Goal: Communication & Community: Share content

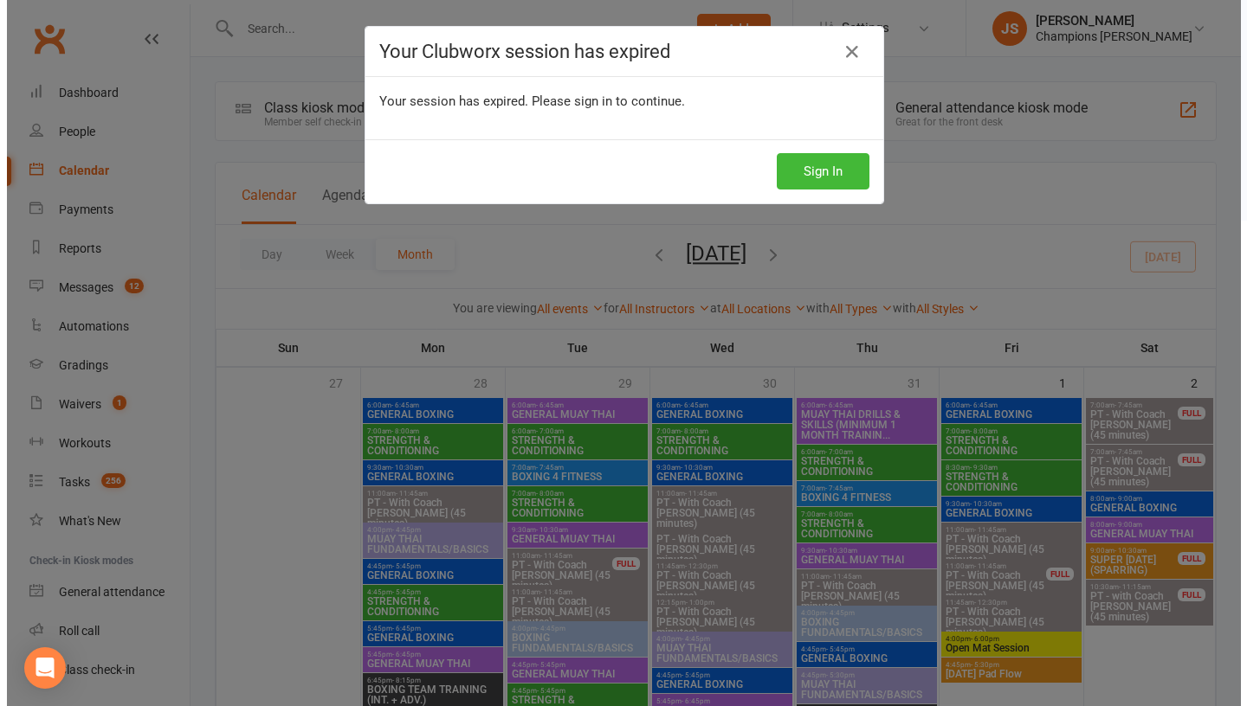
scroll to position [491, 0]
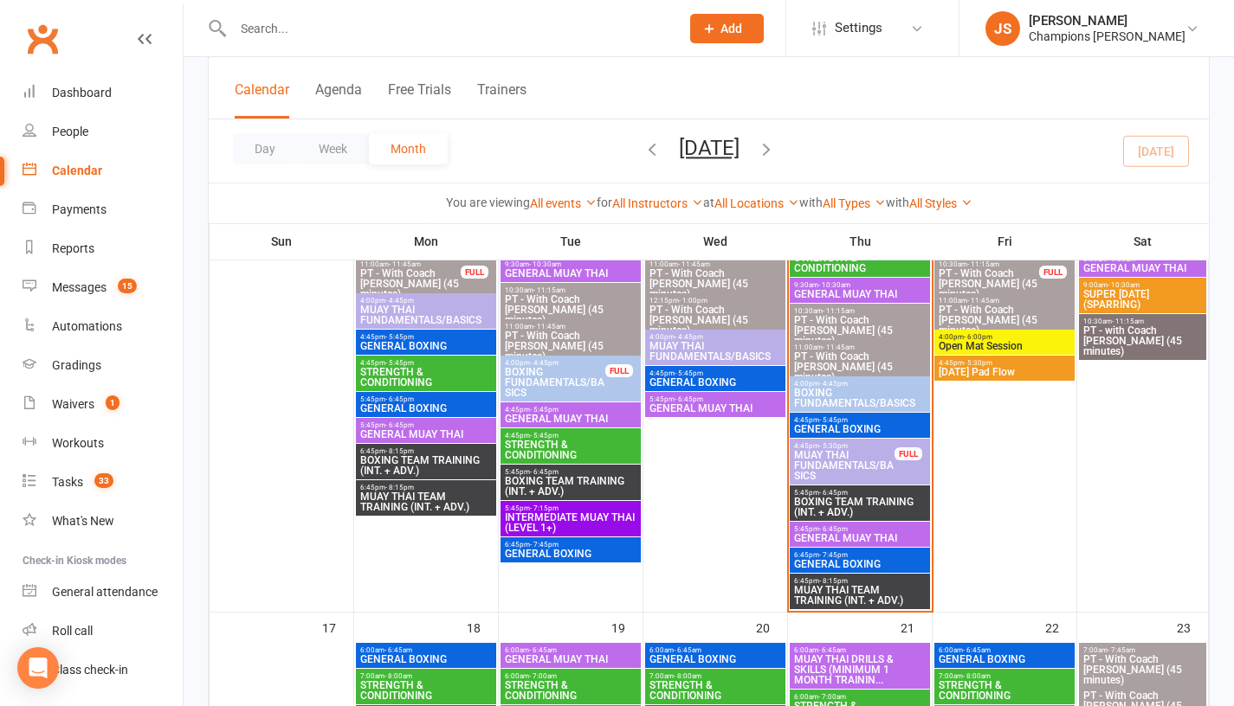
scroll to position [1224, 0]
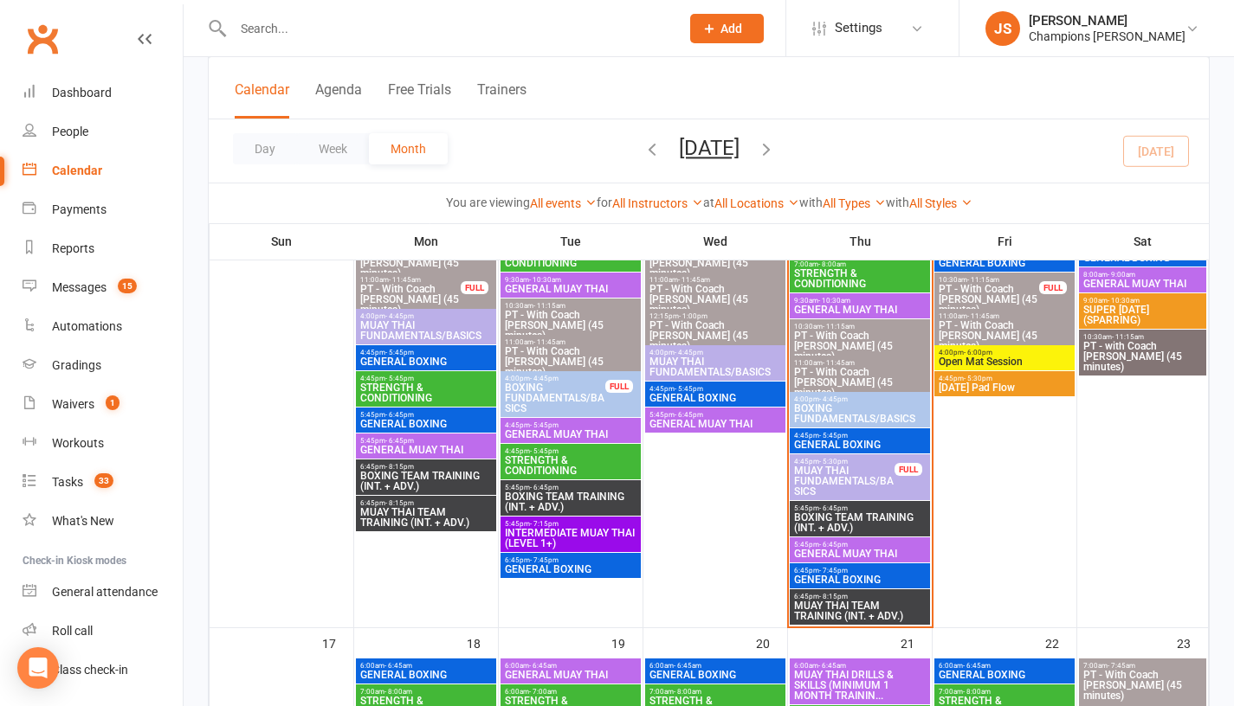
click at [838, 440] on span "GENERAL BOXING" at bounding box center [859, 445] width 133 height 10
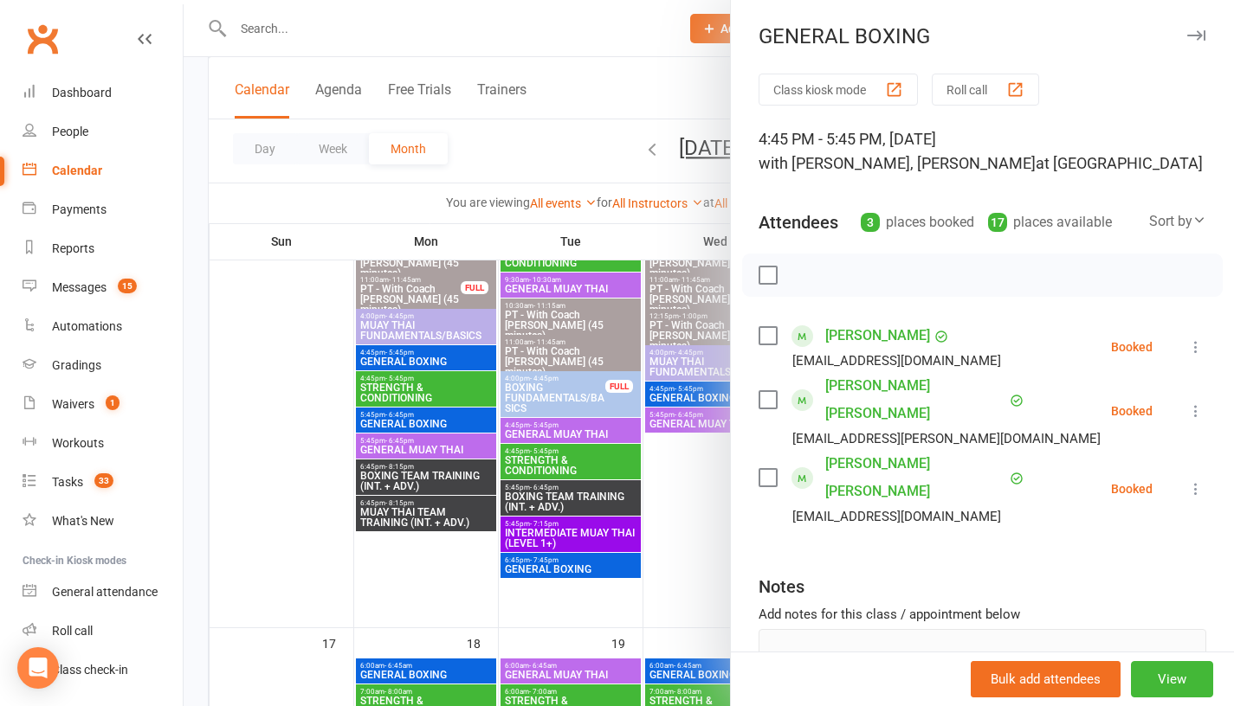
click at [670, 525] on div at bounding box center [709, 353] width 1050 height 706
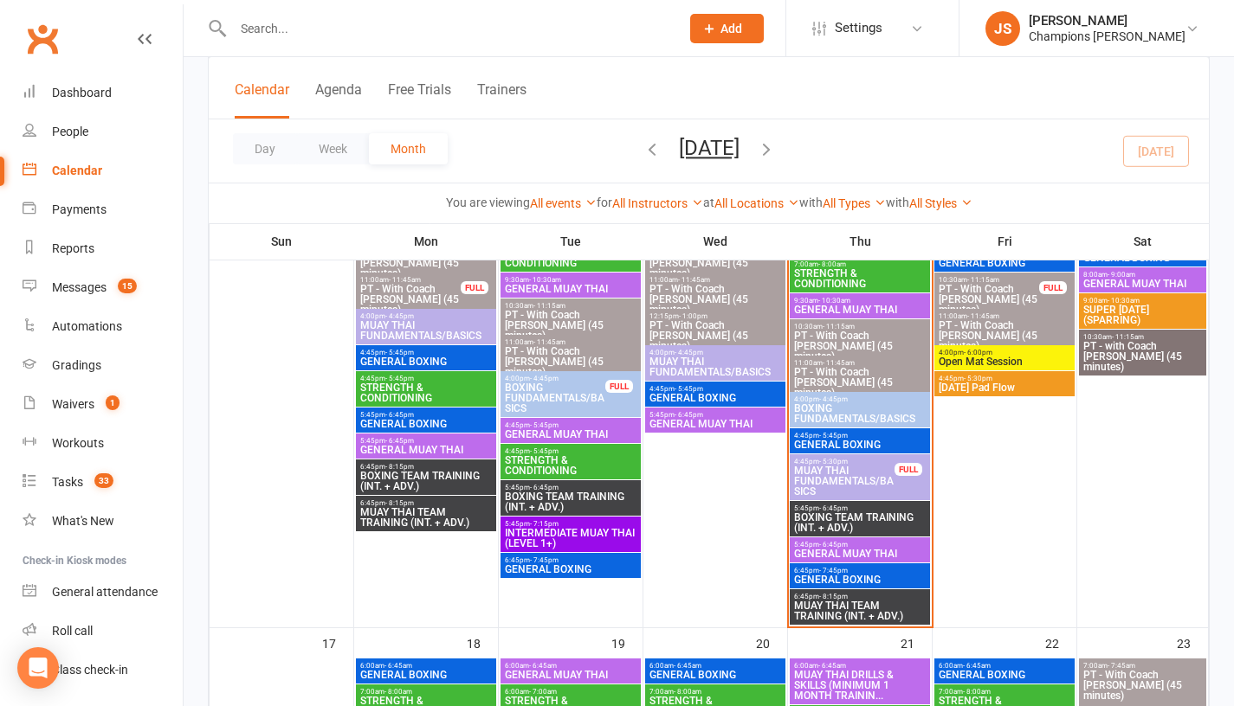
click at [828, 526] on span "BOXING TEAM TRAINING (INT. + ADV.)" at bounding box center [859, 523] width 133 height 21
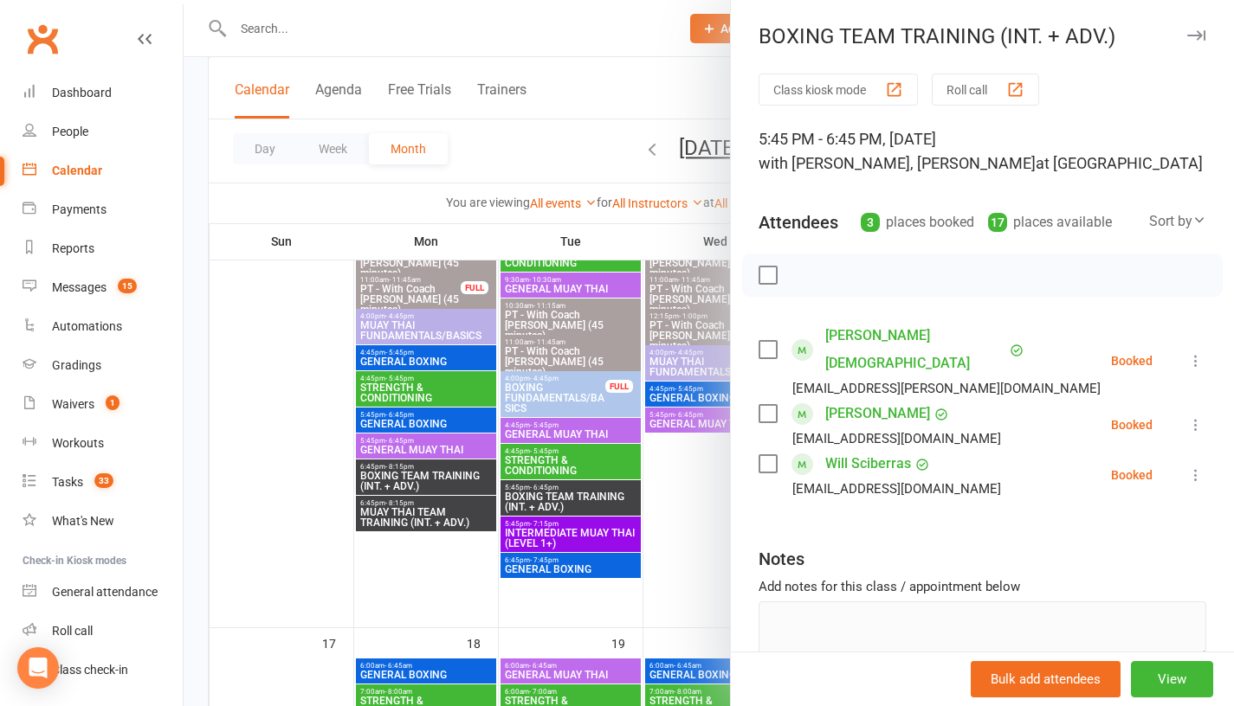
click at [690, 539] on div at bounding box center [709, 353] width 1050 height 706
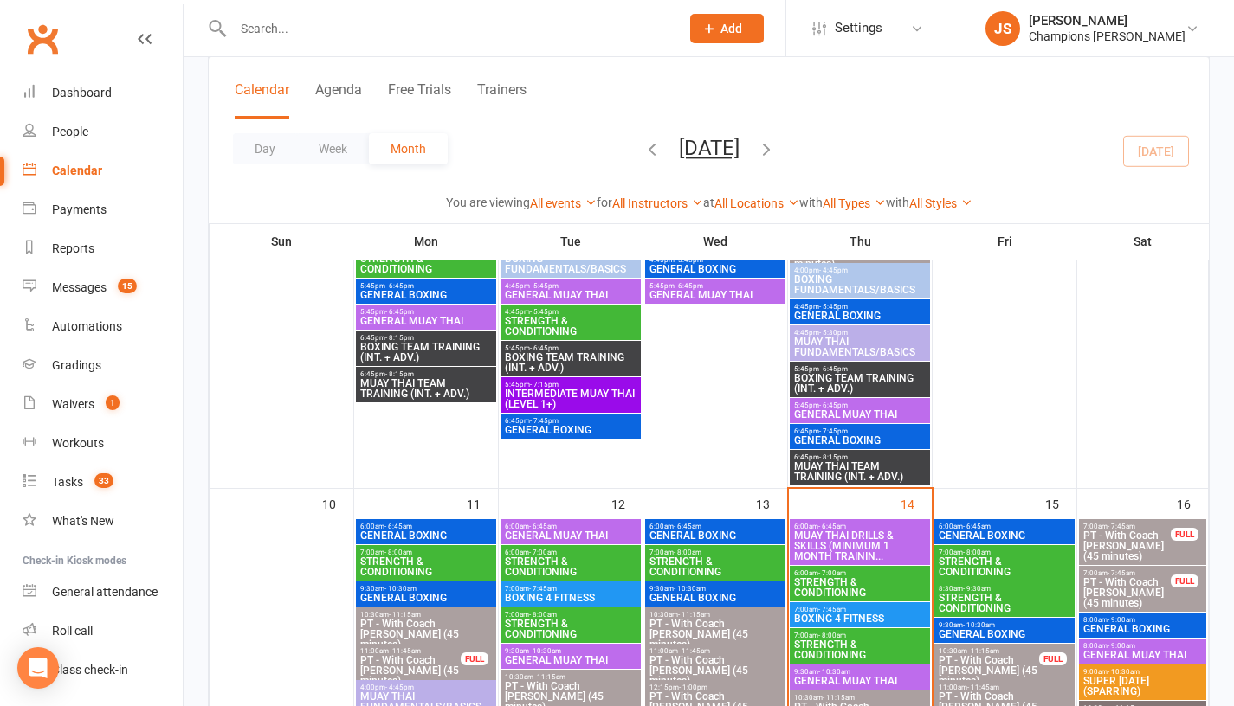
scroll to position [845, 0]
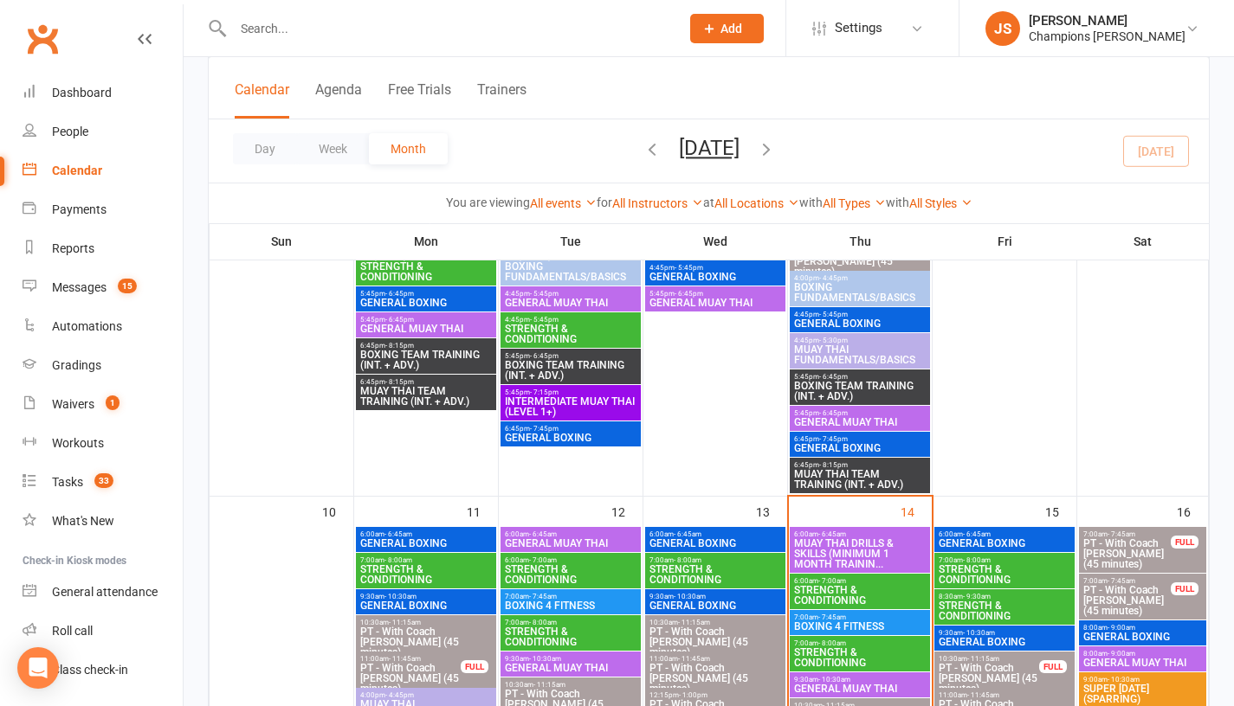
click at [993, 537] on span "6:00am - 6:45am" at bounding box center [1004, 535] width 133 height 8
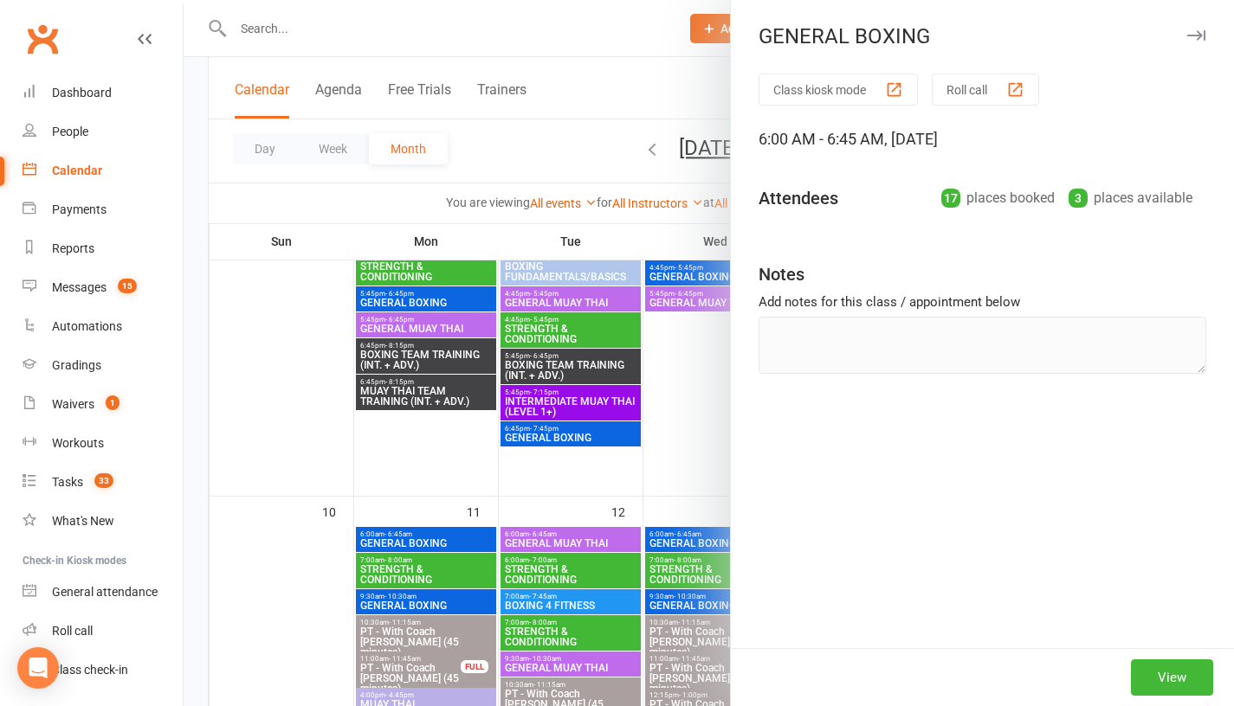
click at [649, 432] on div at bounding box center [709, 353] width 1050 height 706
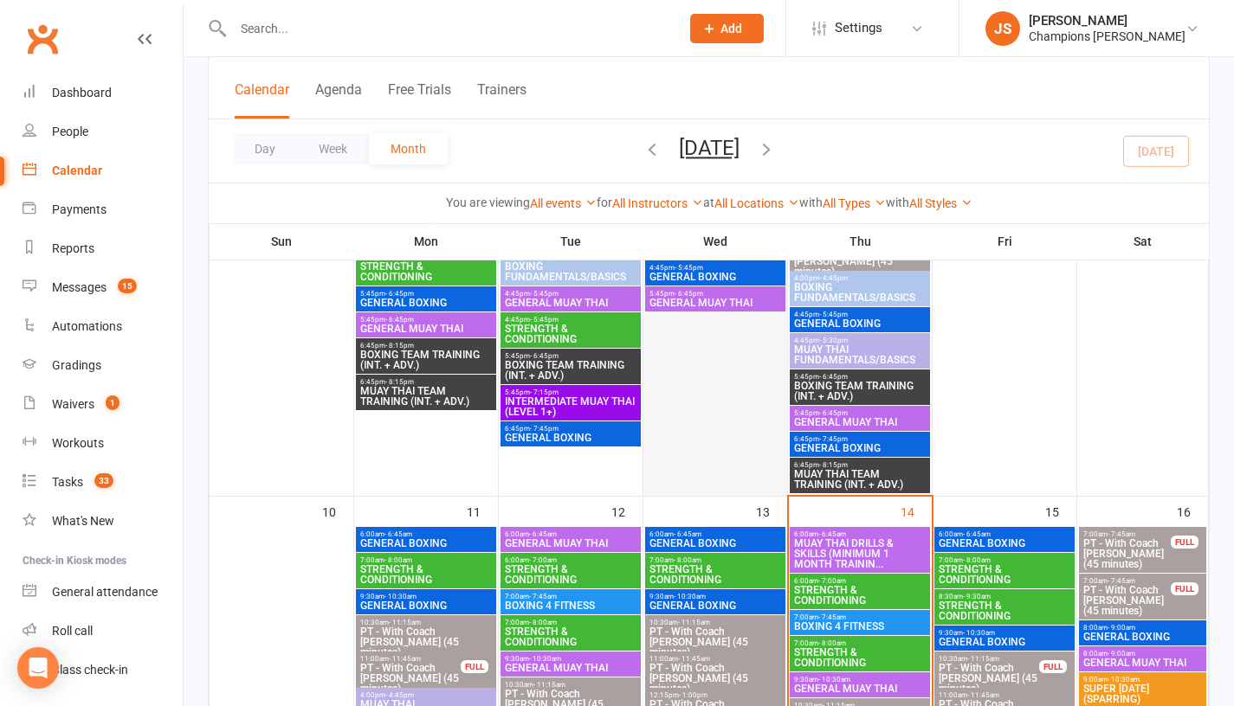
click at [684, 439] on div at bounding box center [715, 261] width 140 height 468
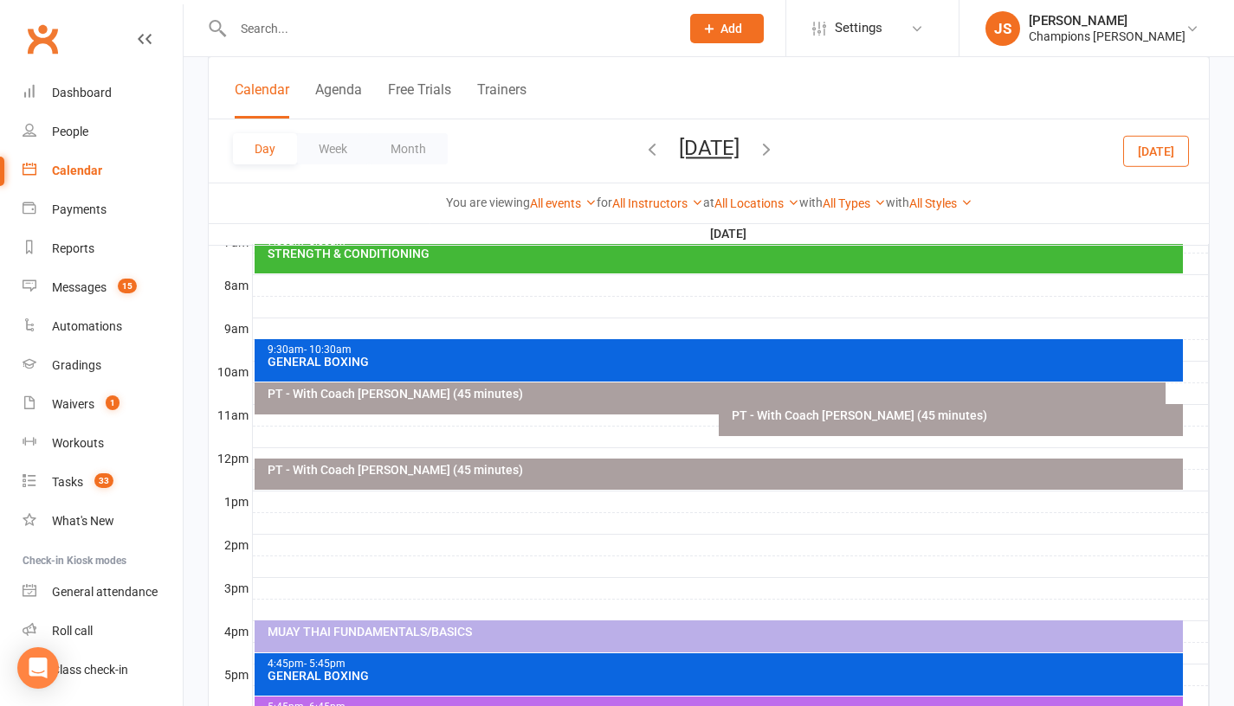
scroll to position [0, 0]
click at [395, 155] on button "Month" at bounding box center [408, 148] width 79 height 31
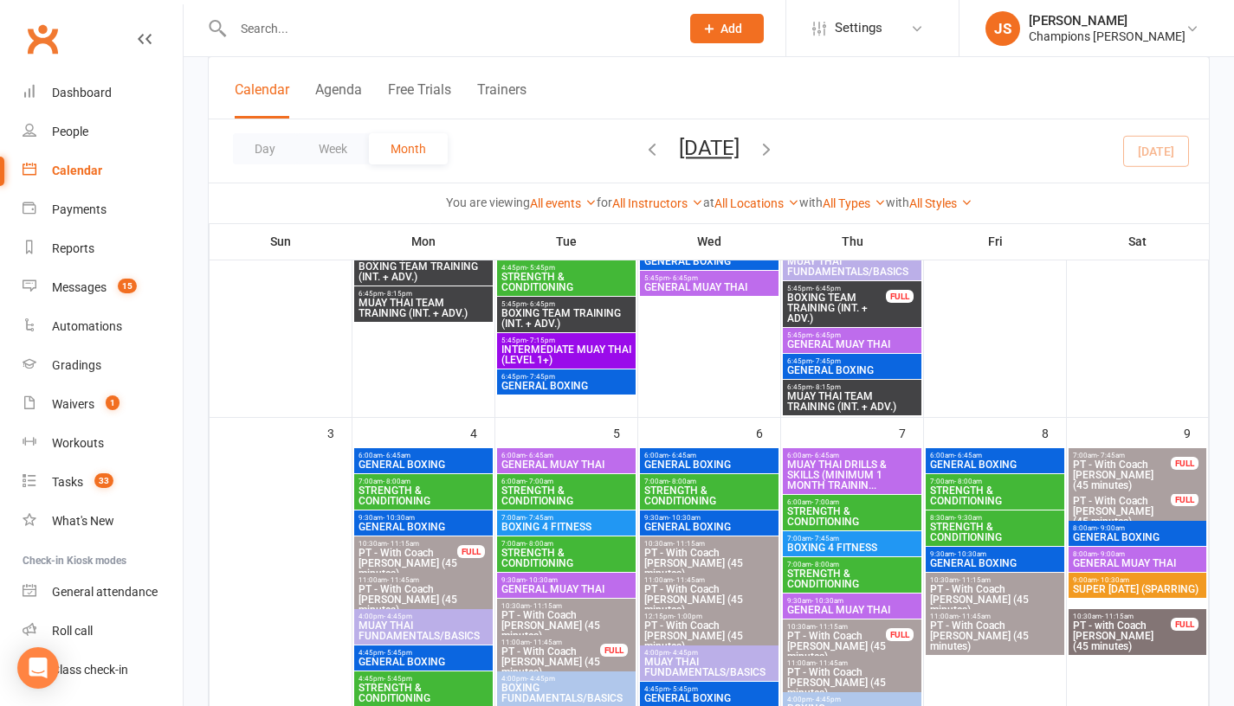
click at [522, 29] on input "text" at bounding box center [448, 28] width 440 height 24
paste input "Michael Fisher"
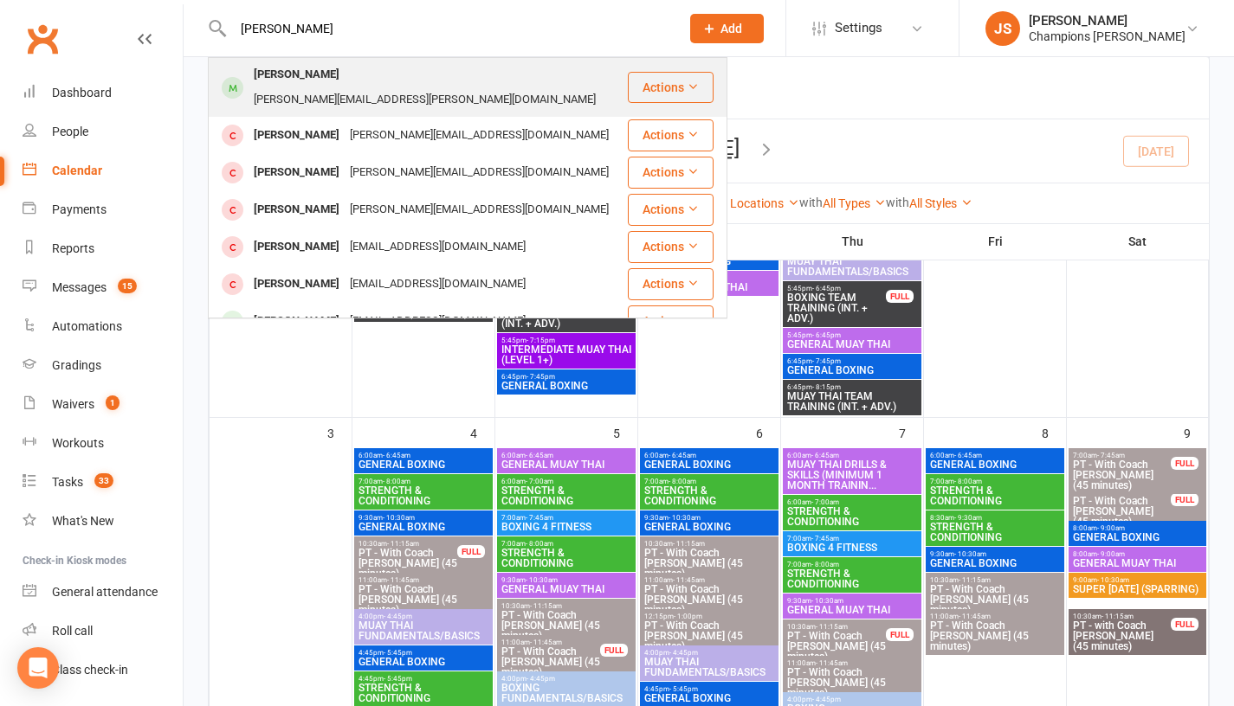
type input "Michael Fisher"
click at [425, 87] on div "michael.c.fisher@hotmail.com" at bounding box center [424, 99] width 352 height 25
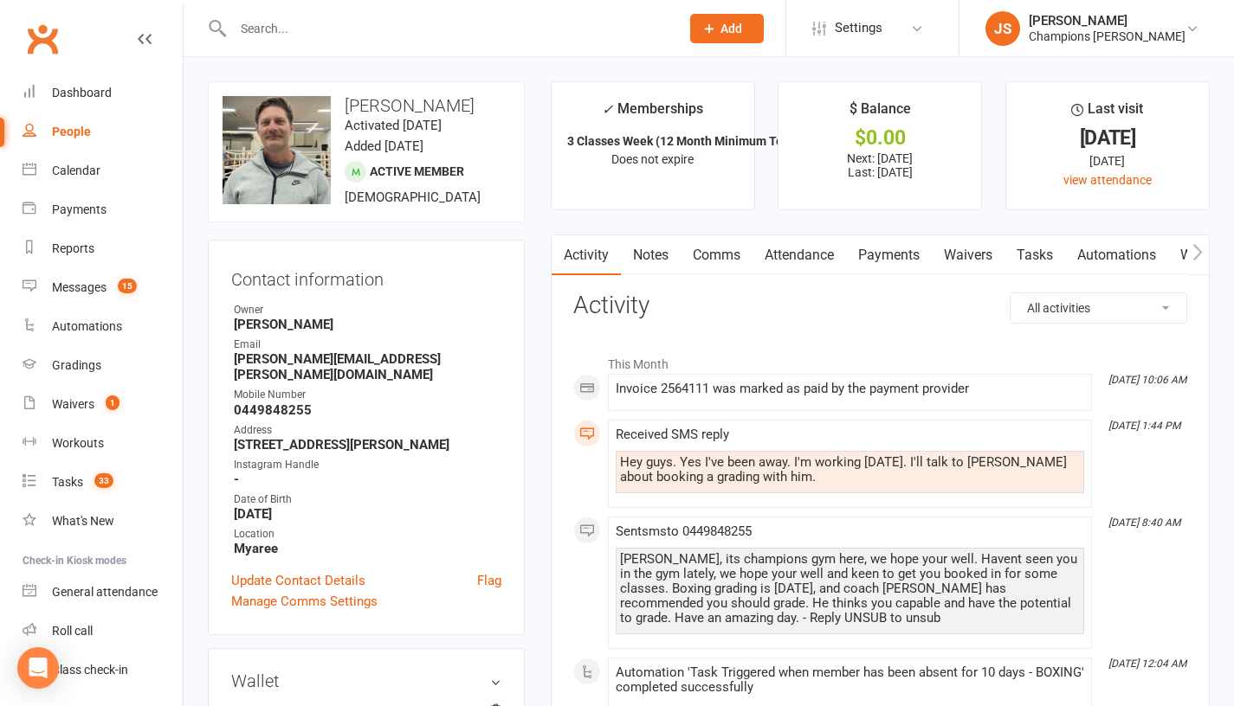
click at [642, 260] on link "Notes" at bounding box center [651, 255] width 60 height 40
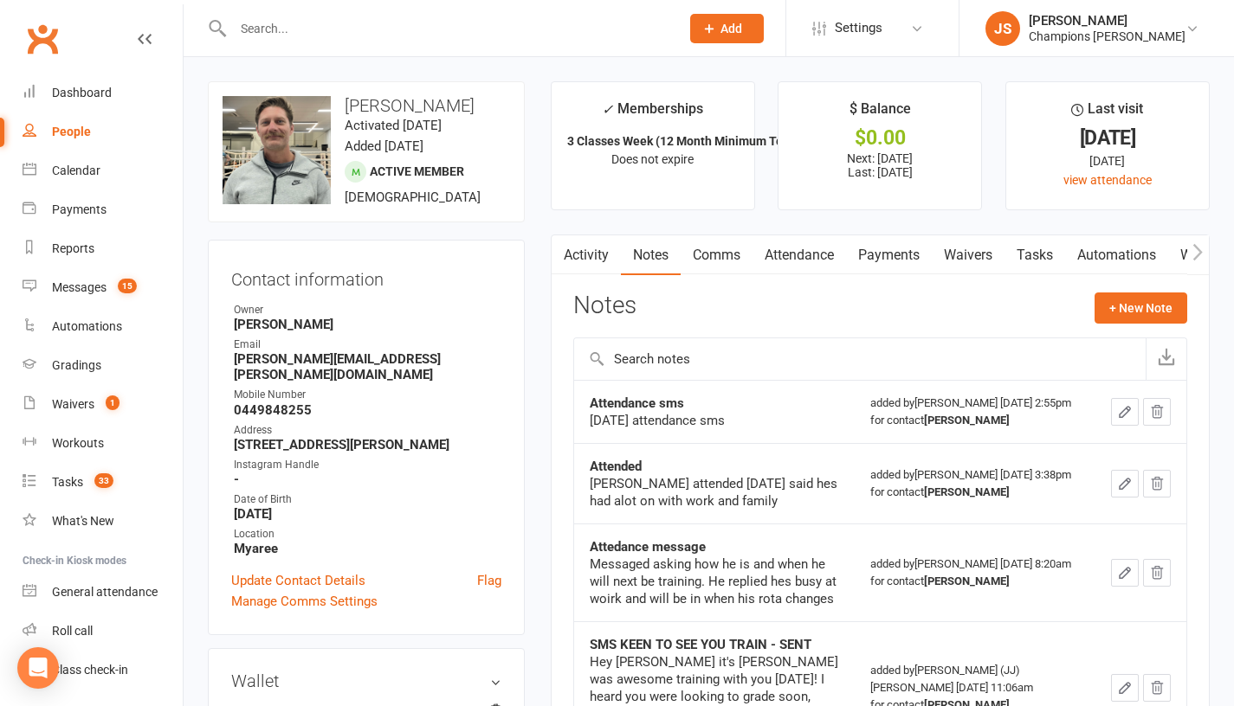
click at [726, 256] on link "Comms" at bounding box center [717, 255] width 72 height 40
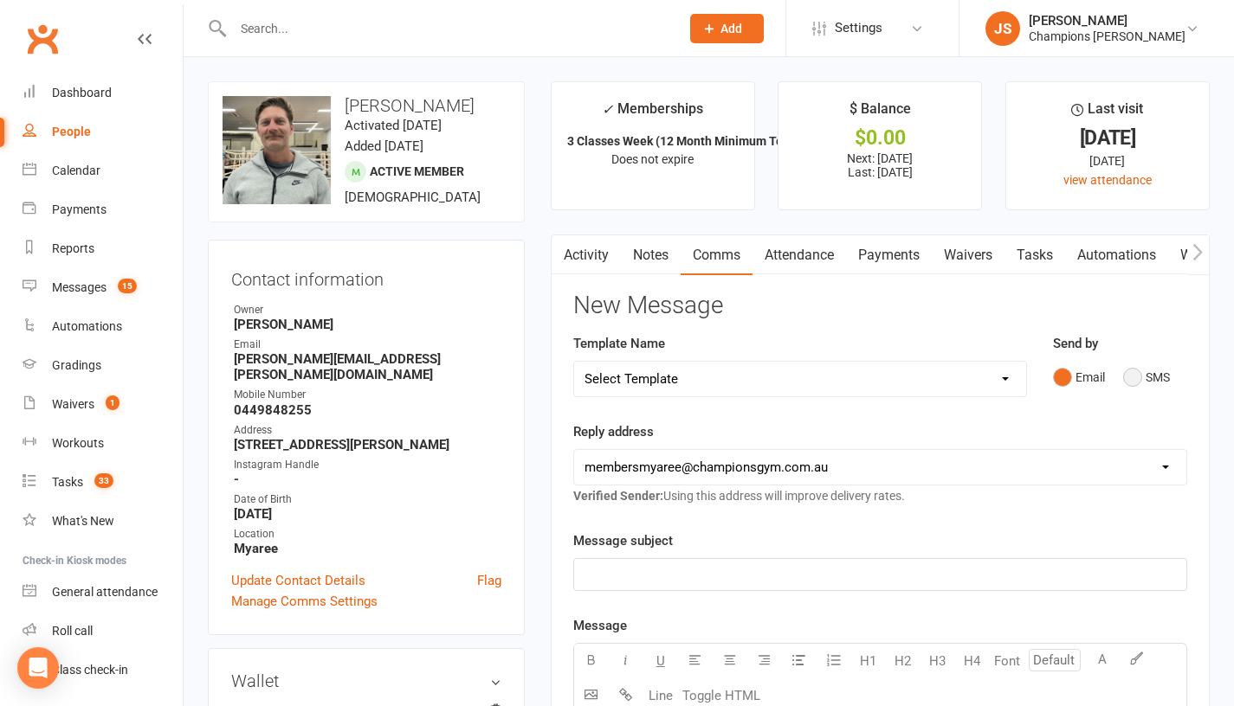
click at [1139, 393] on button "SMS" at bounding box center [1146, 377] width 47 height 33
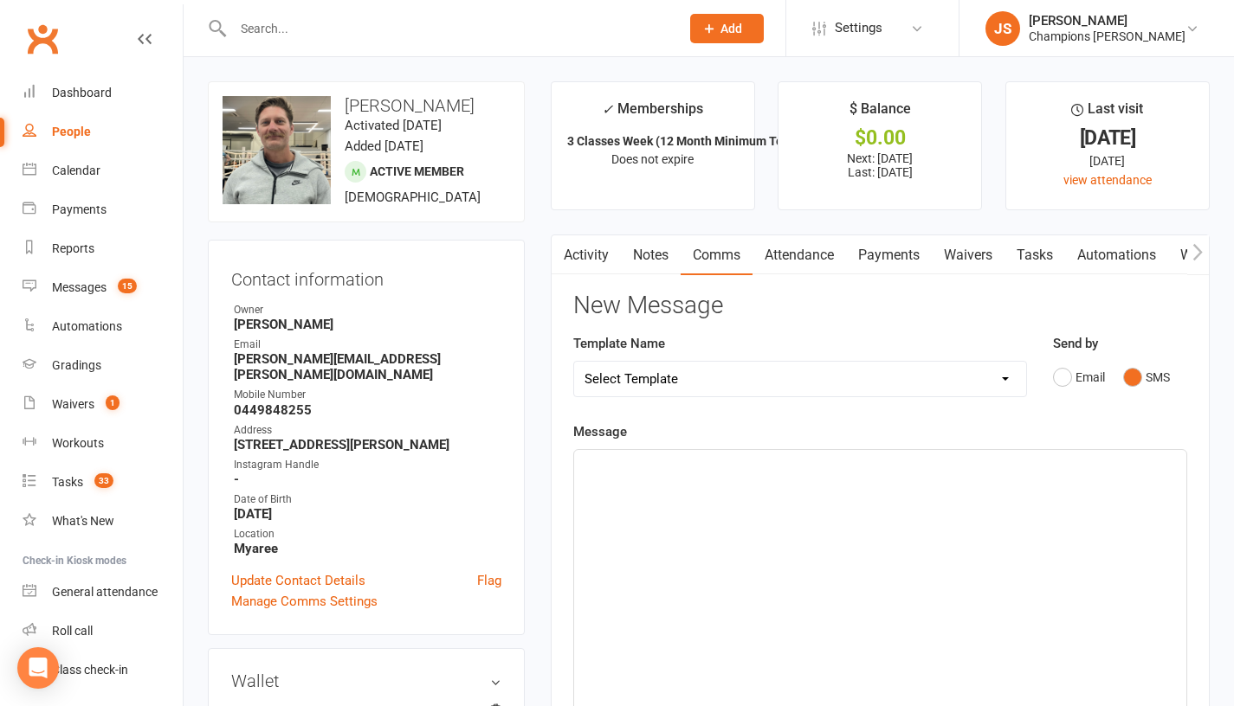
click at [938, 509] on div "﻿" at bounding box center [880, 580] width 612 height 260
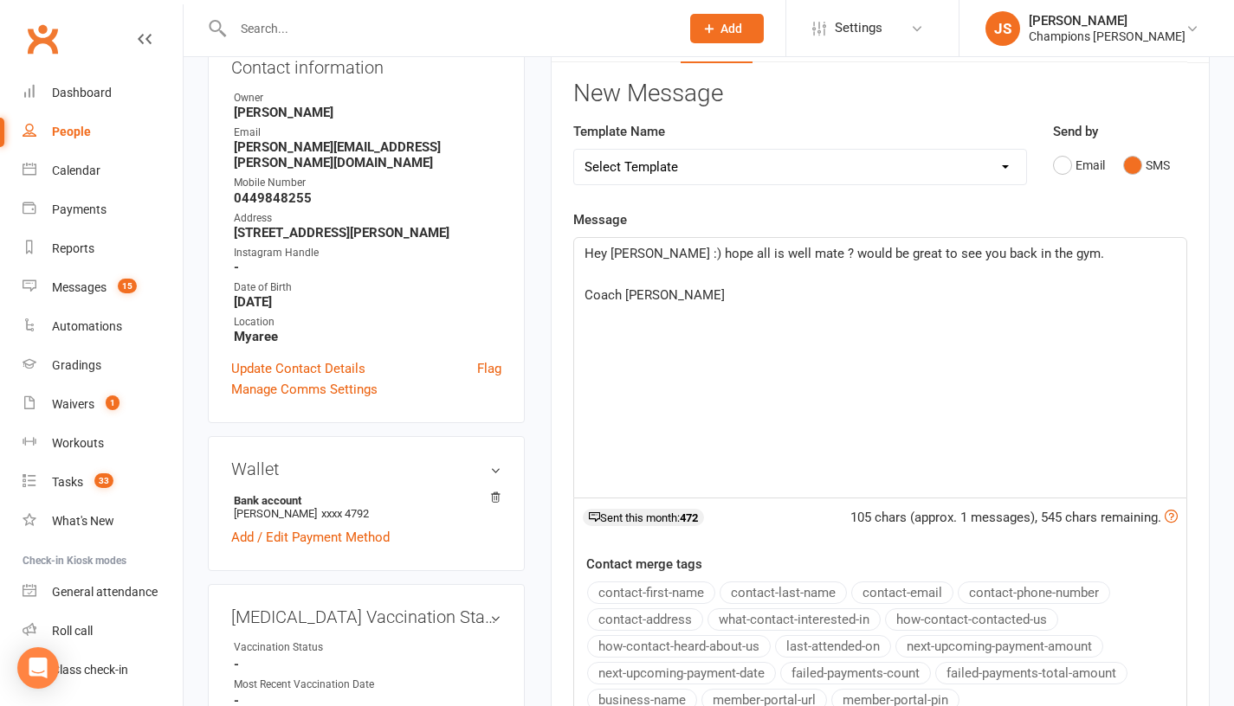
scroll to position [189, 0]
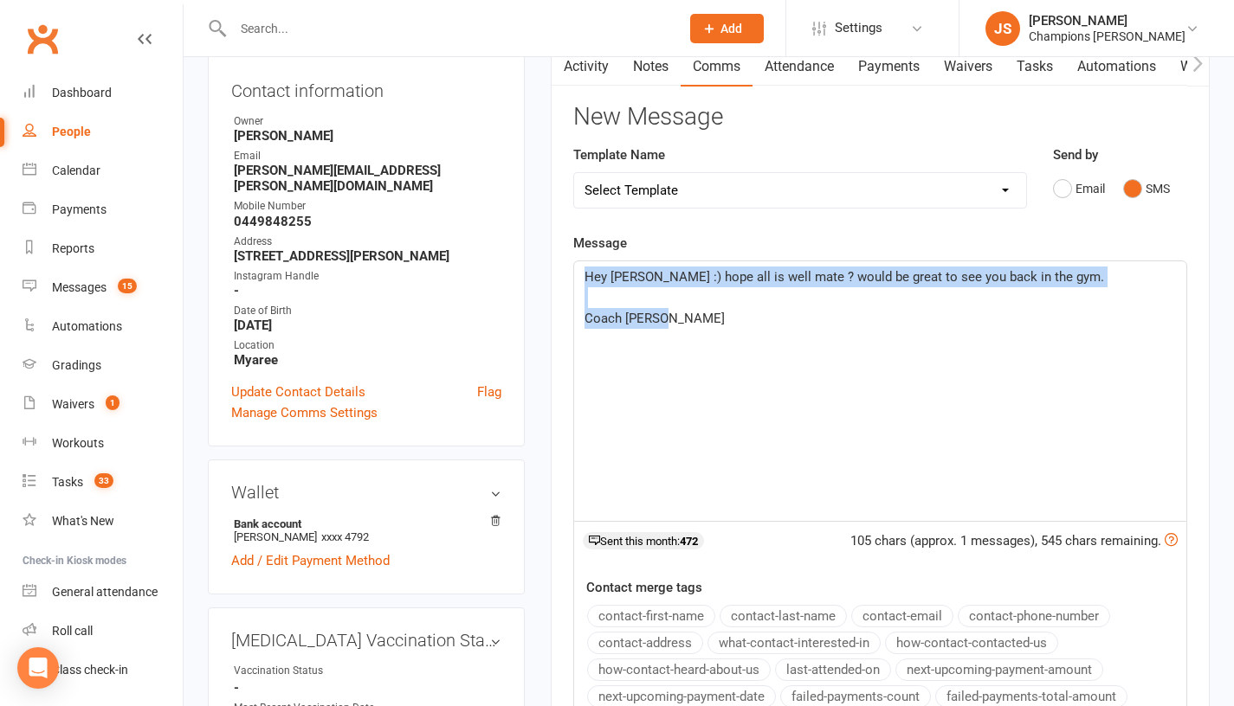
drag, startPoint x: 584, startPoint y: 293, endPoint x: 739, endPoint y: 375, distance: 175.0
click at [739, 375] on div "Hey Michael :) hope all is well mate ? would be great to see you back in the gy…" at bounding box center [880, 391] width 612 height 260
copy div "Hey Michael :) hope all is well mate ? would be great to see you back in the gy…"
click at [739, 386] on div "Hey Michael :) hope all is well mate ? would be great to see you back in the gy…" at bounding box center [880, 391] width 612 height 260
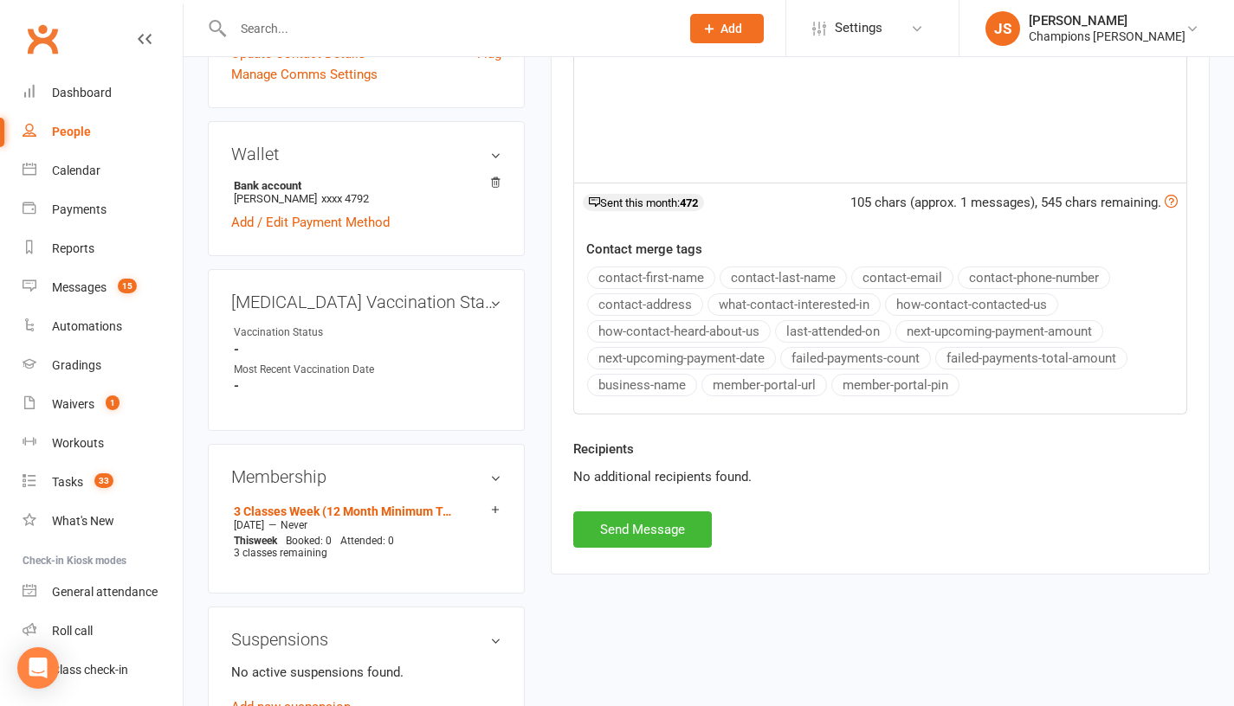
scroll to position [530, 0]
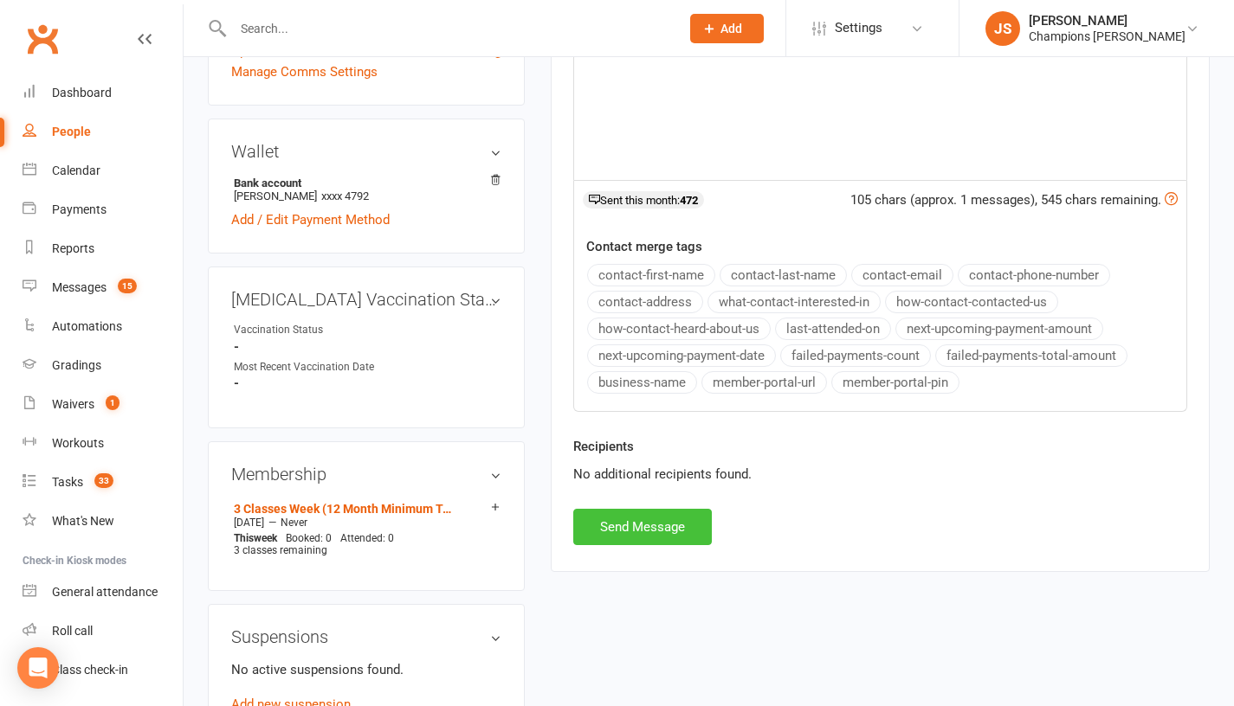
click at [681, 540] on button "Send Message" at bounding box center [642, 527] width 139 height 36
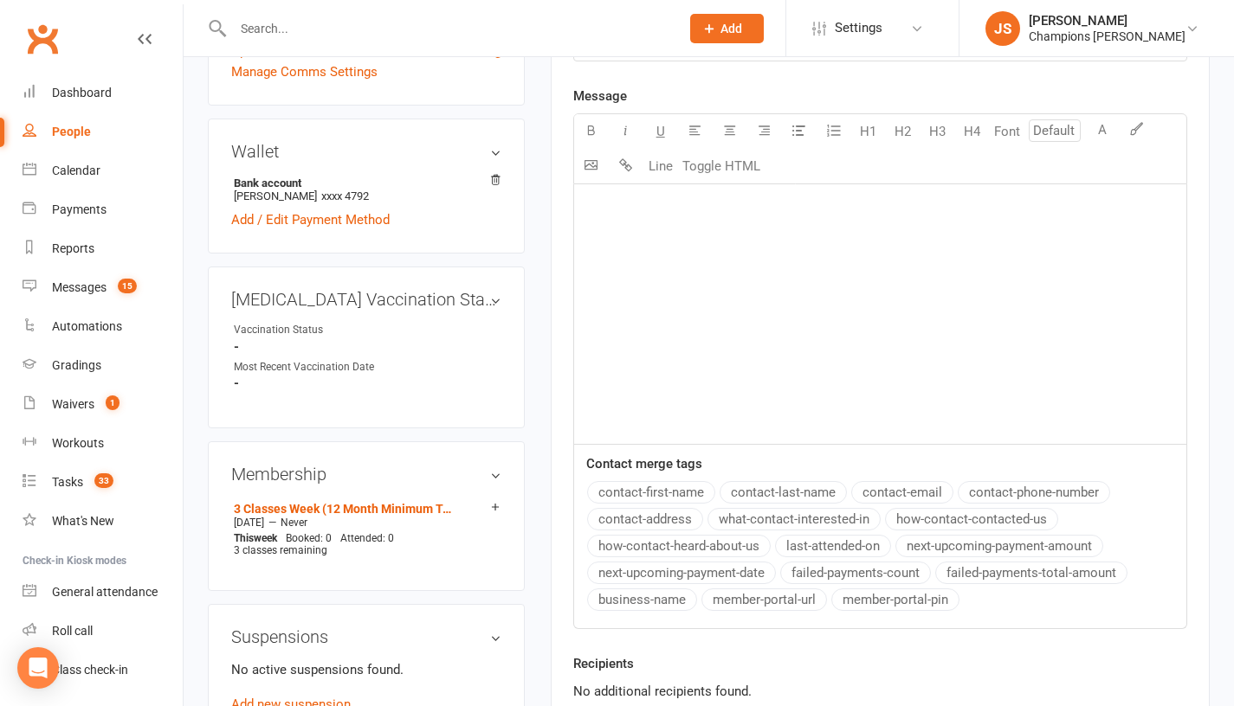
click at [540, 26] on input "text" at bounding box center [448, 28] width 440 height 24
paste input "Mitchel Huntly"
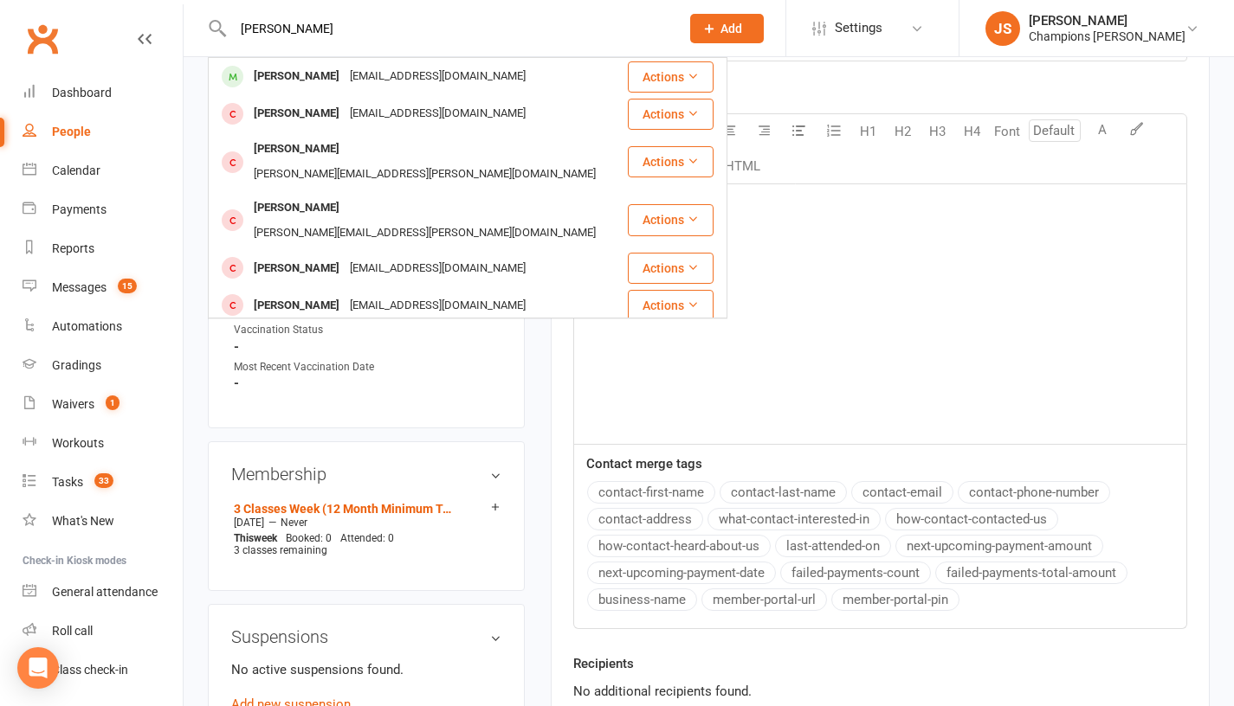
paste input "Mitchel Huntly"
type input "M"
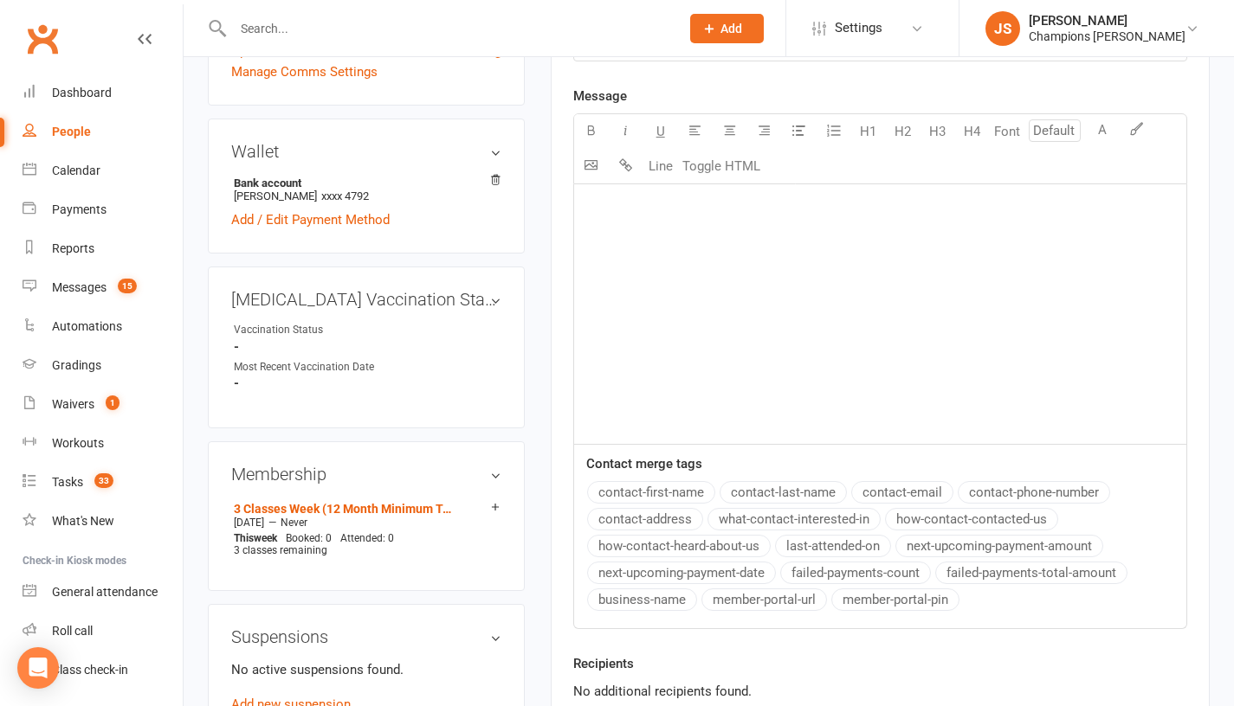
click at [617, 38] on input "text" at bounding box center [448, 28] width 440 height 24
paste input "Mitchel Huntly"
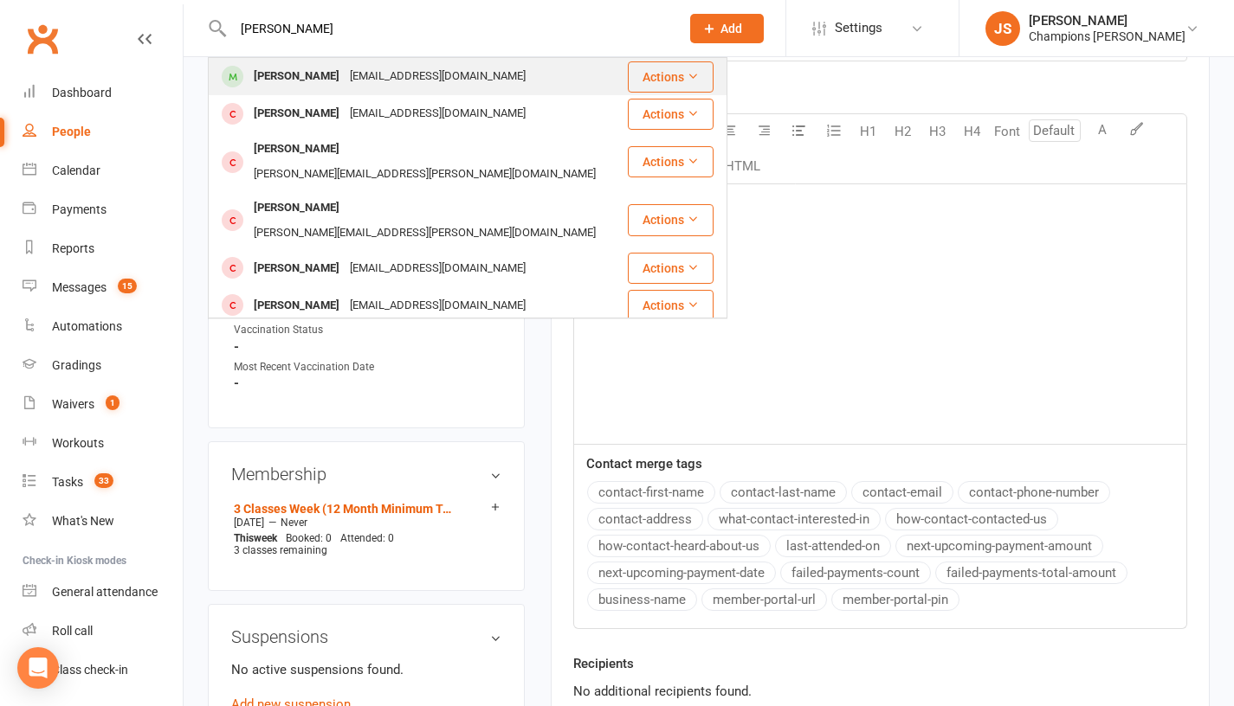
type input "Mitchel Huntly"
click at [520, 75] on div "Mitchel Huntly mitchelh00@gmail.com" at bounding box center [418, 76] width 416 height 35
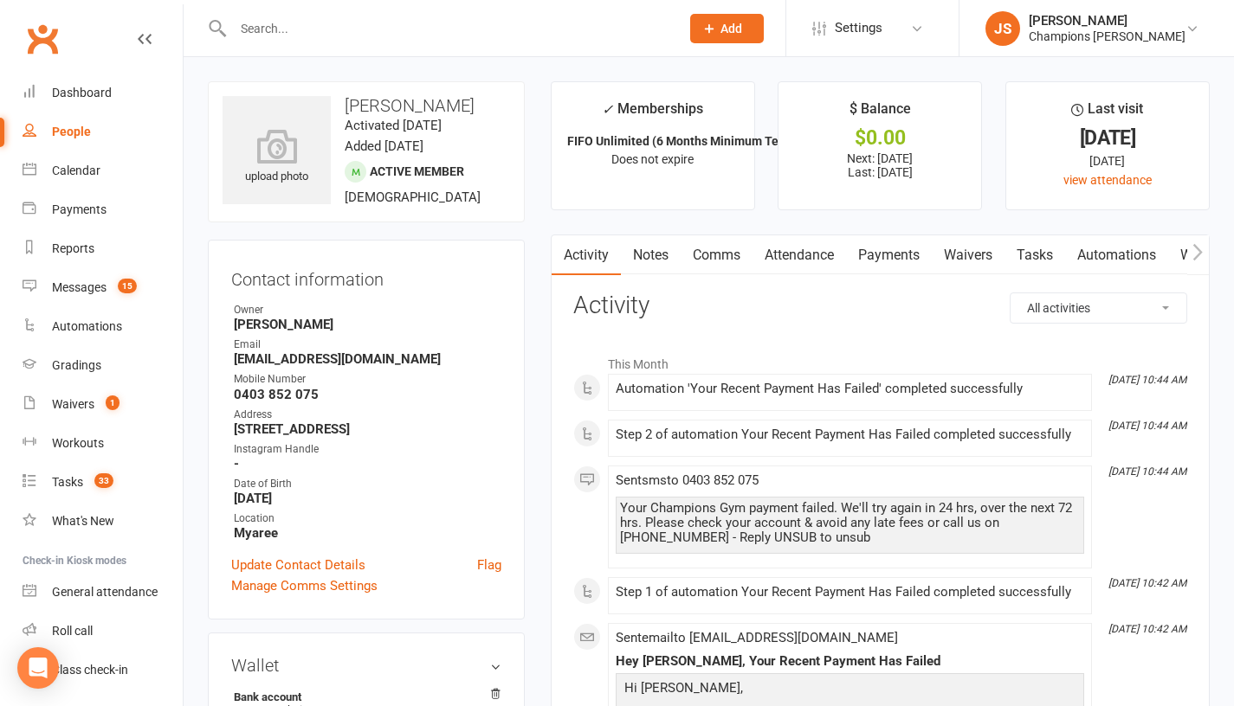
click at [503, 34] on input "text" at bounding box center [448, 28] width 440 height 24
paste input "Mitchel Huntly"
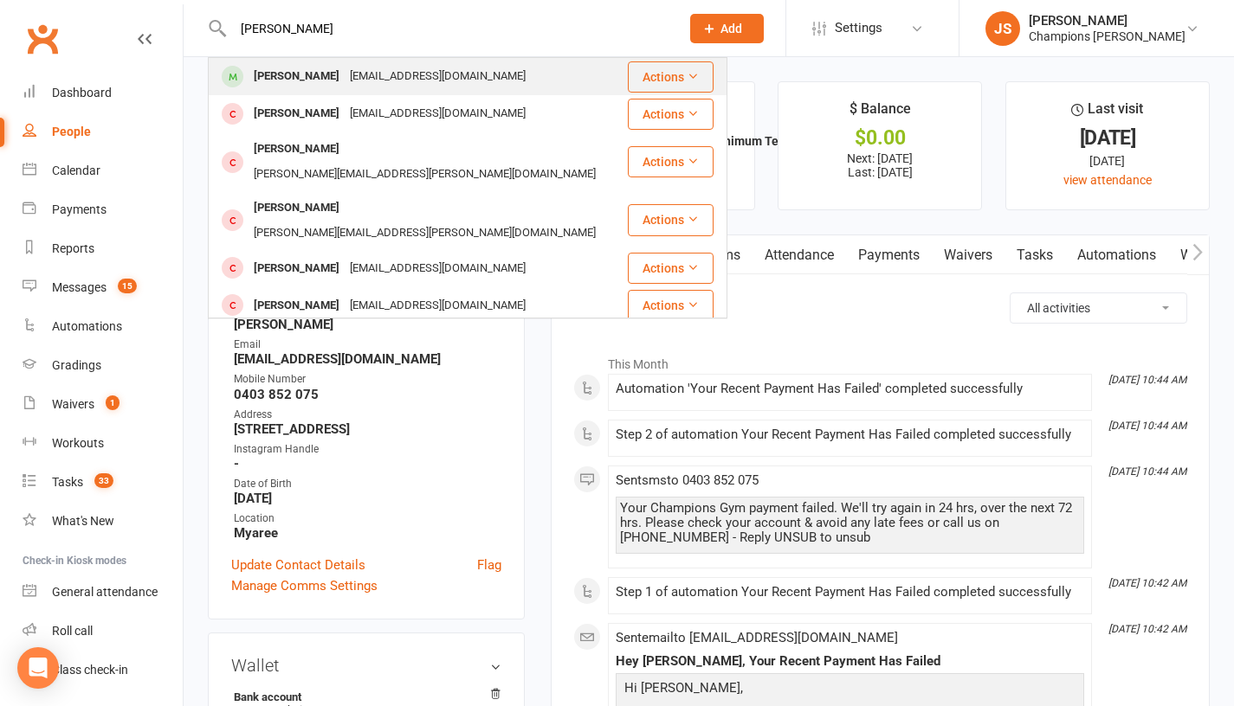
type input "Mitchel Huntly"
click at [491, 72] on div "Mitchel Huntly mitchelh00@gmail.com" at bounding box center [418, 76] width 416 height 35
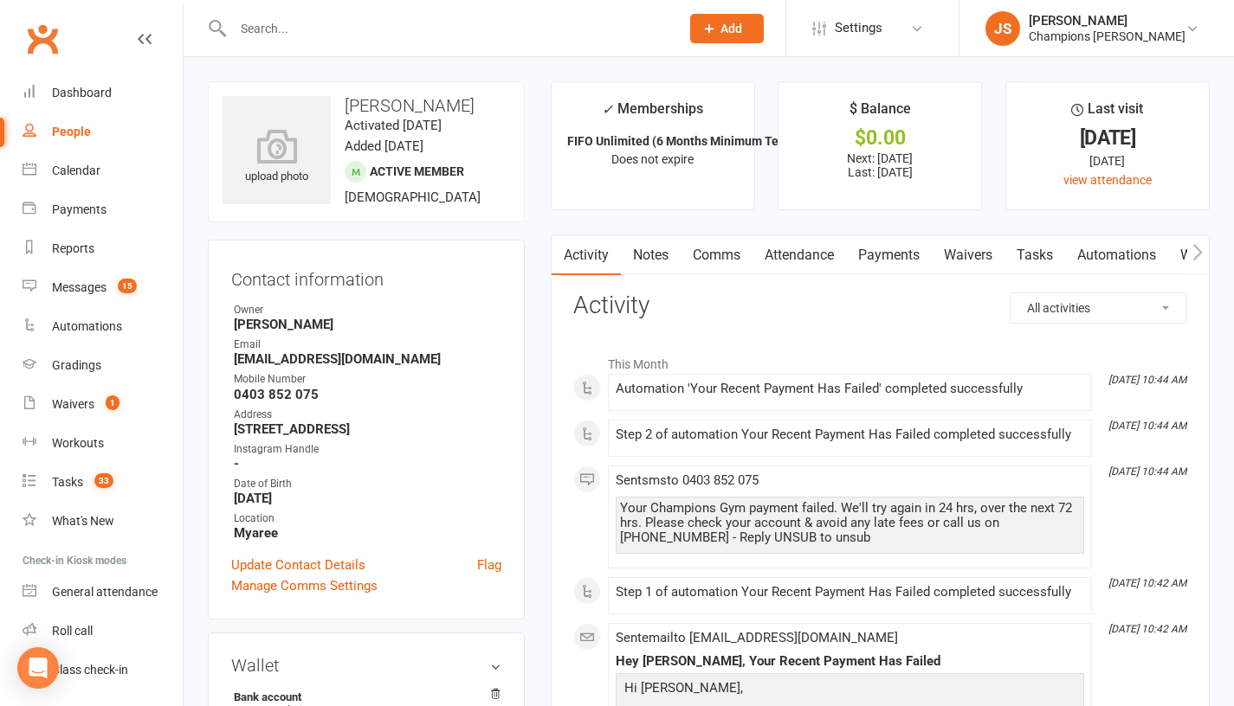
click at [569, 43] on div at bounding box center [438, 28] width 460 height 56
click at [551, 32] on input "text" at bounding box center [448, 28] width 440 height 24
click at [531, 29] on input "text" at bounding box center [448, 28] width 440 height 24
paste input "Amishah Monola"
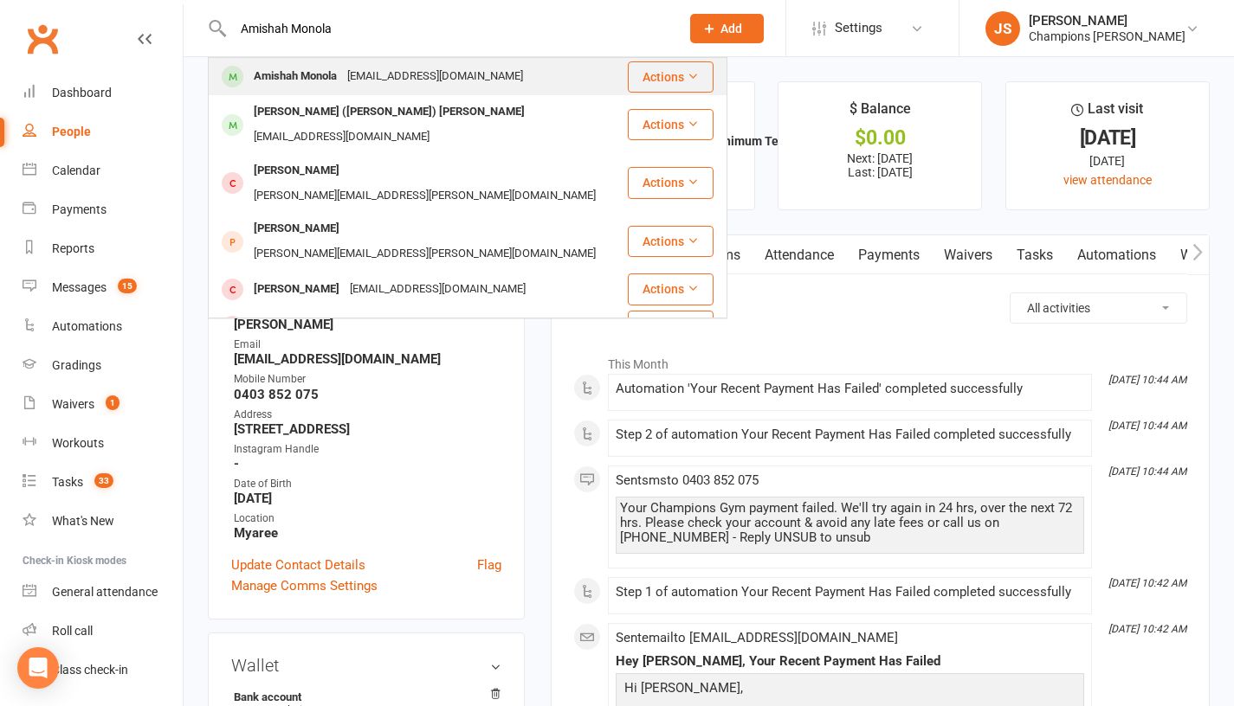
type input "Amishah Monola"
click at [438, 77] on div "monolaamishah@gmail.com" at bounding box center [435, 76] width 186 height 25
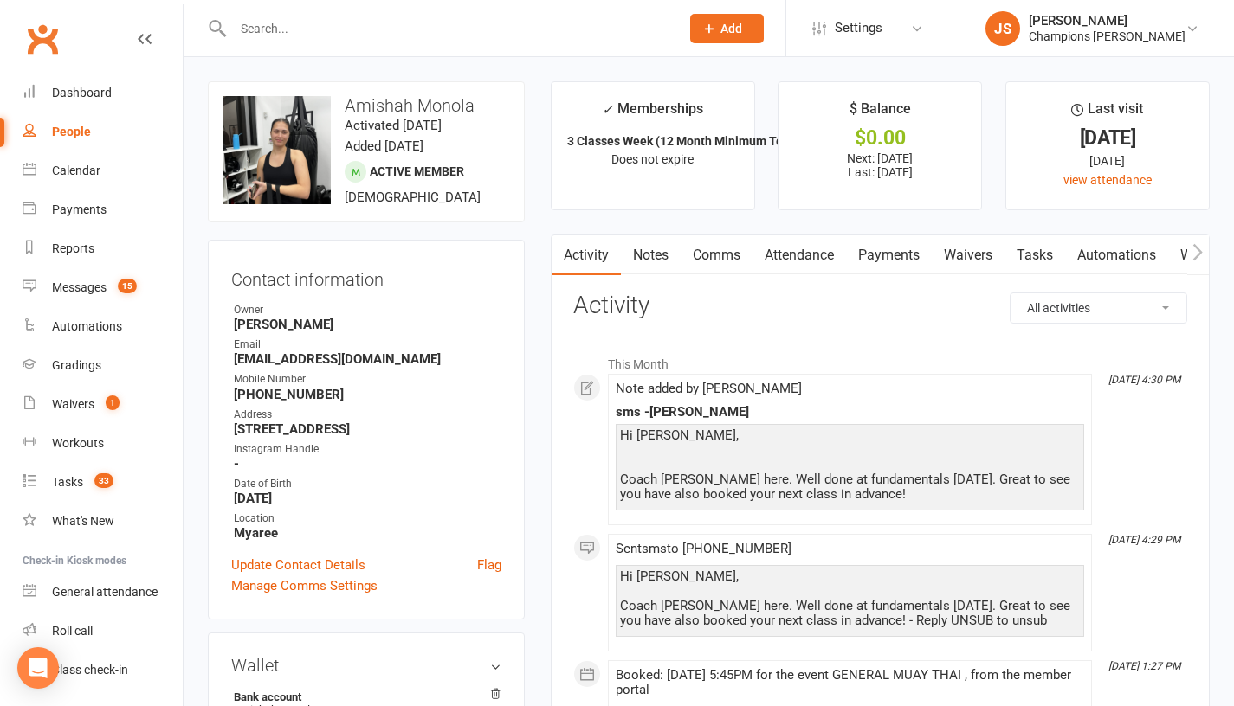
click at [707, 263] on link "Comms" at bounding box center [717, 255] width 72 height 40
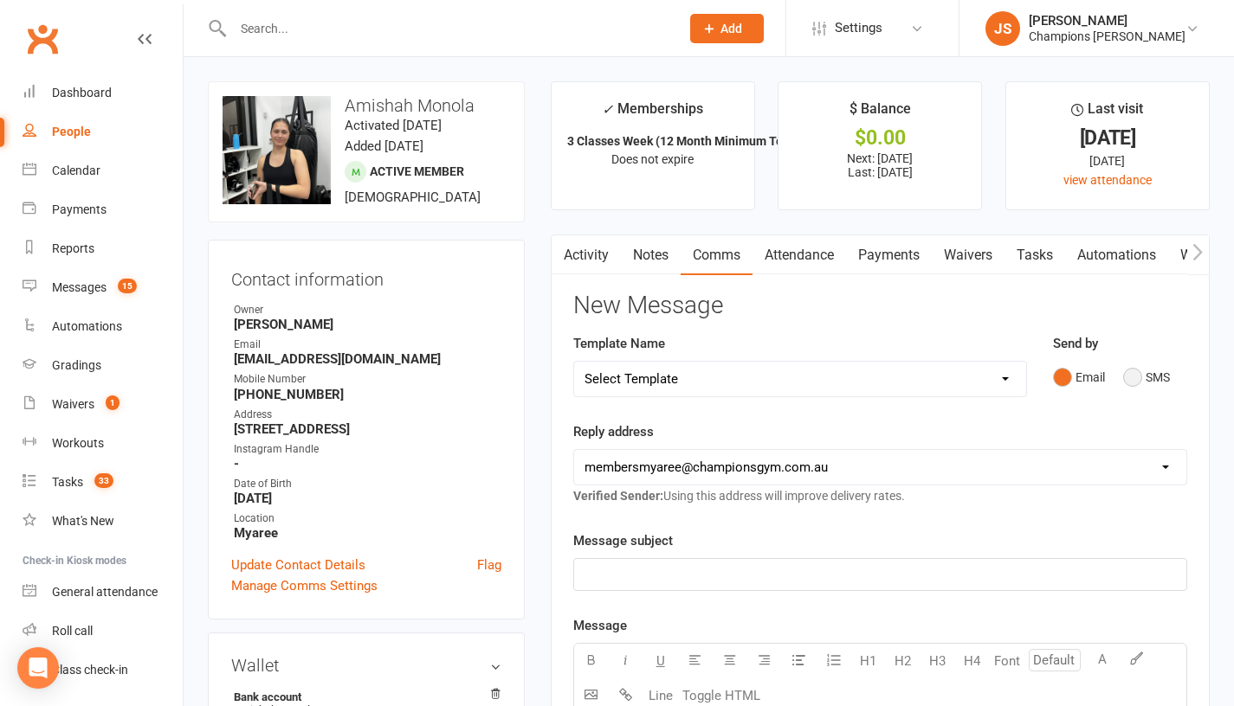
click at [1129, 394] on button "SMS" at bounding box center [1146, 377] width 47 height 33
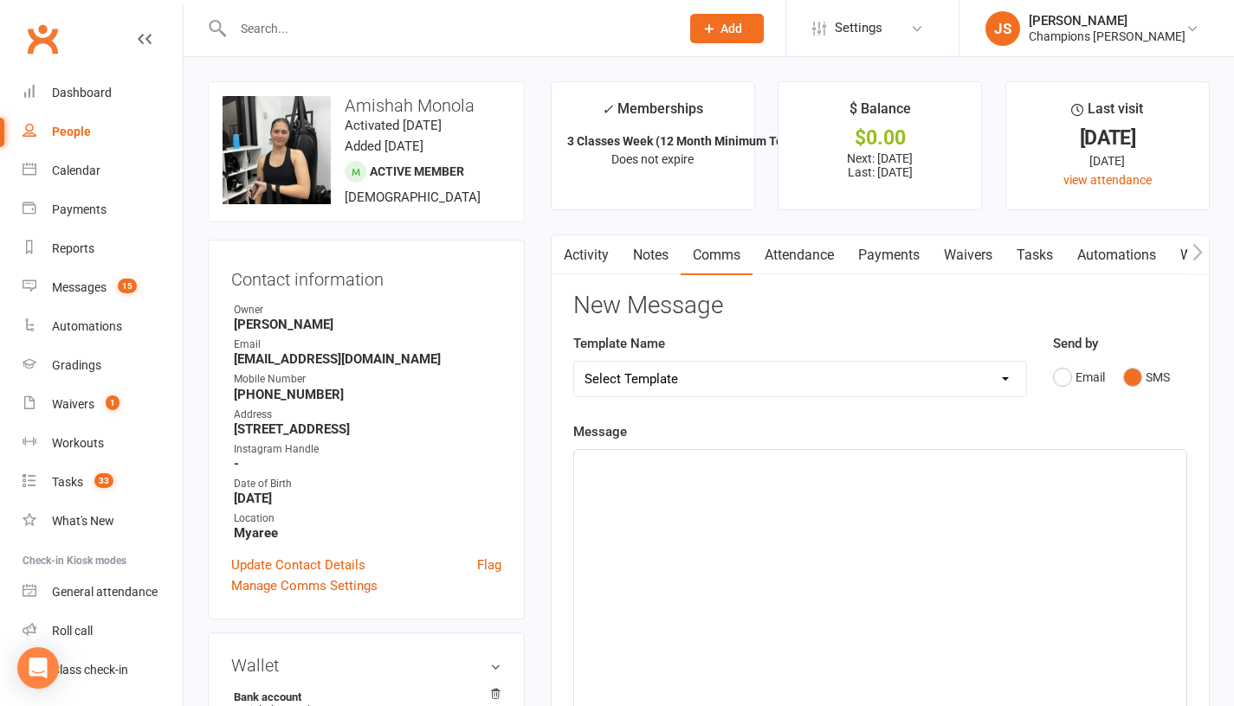
click at [860, 549] on div "﻿" at bounding box center [880, 580] width 612 height 260
click at [661, 495] on div "﻿" at bounding box center [880, 580] width 612 height 260
click at [584, 481] on div "Hope all is well — would be great to have you back at Champions Gym. Coach Jord…" at bounding box center [880, 580] width 612 height 260
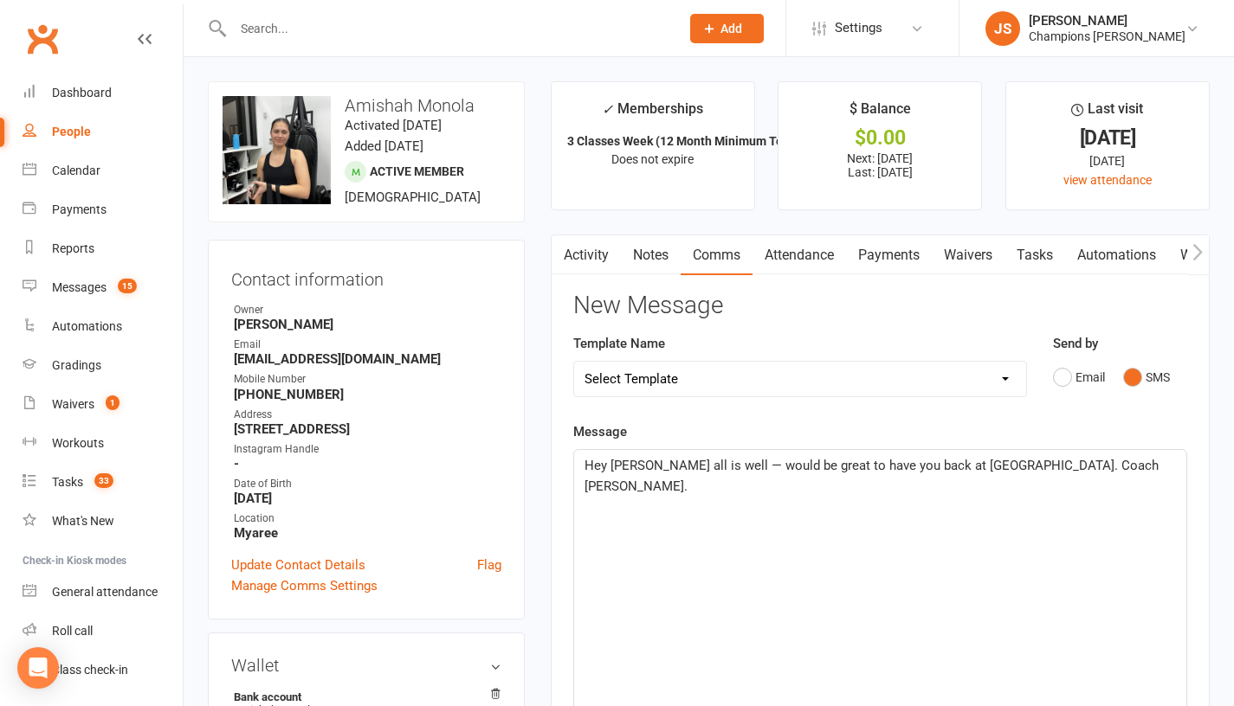
click at [1062, 481] on span "Hey Amisha hope all is well — would be great to have you back at Champions Gym.…" at bounding box center [872, 476] width 577 height 36
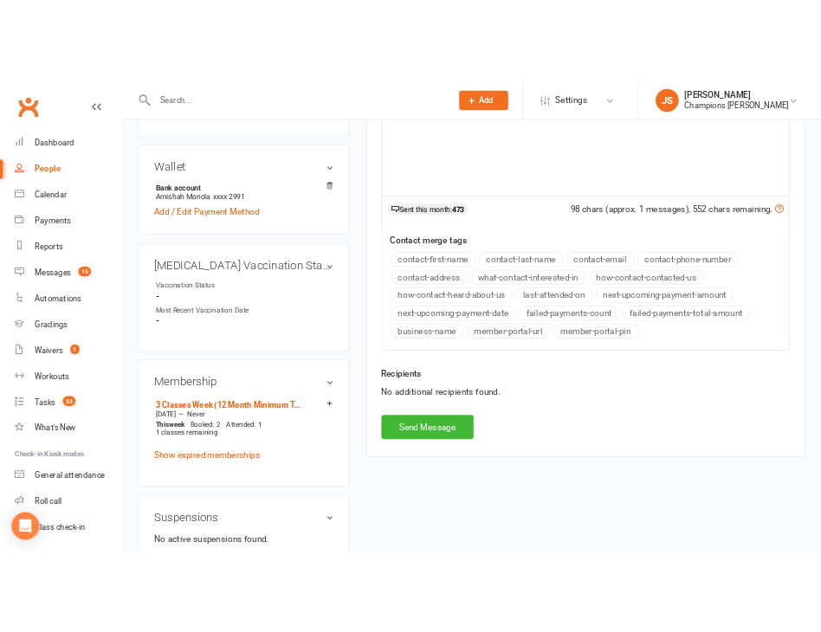
scroll to position [550, 0]
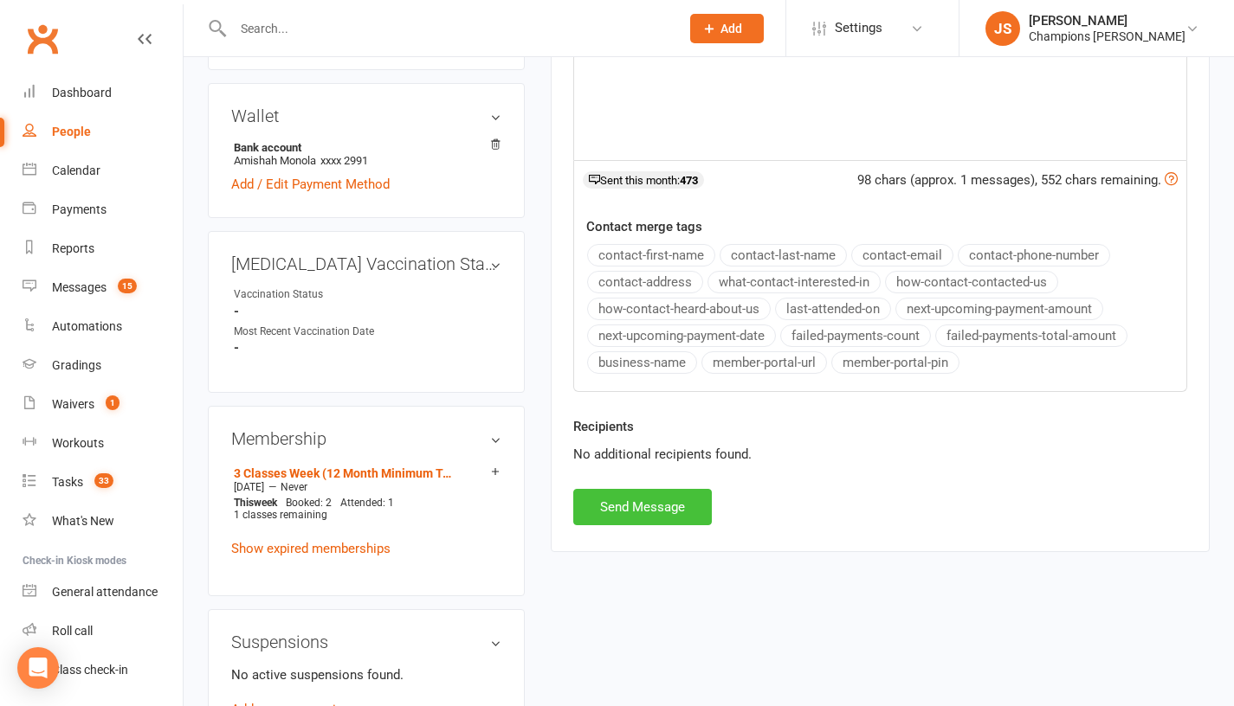
click at [668, 520] on button "Send Message" at bounding box center [642, 507] width 139 height 36
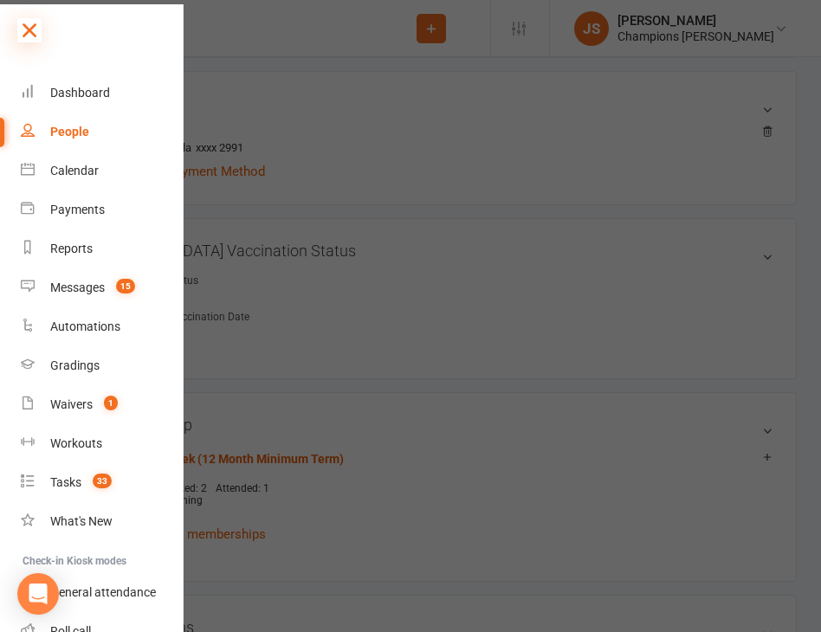
click at [30, 36] on icon at bounding box center [29, 30] width 24 height 24
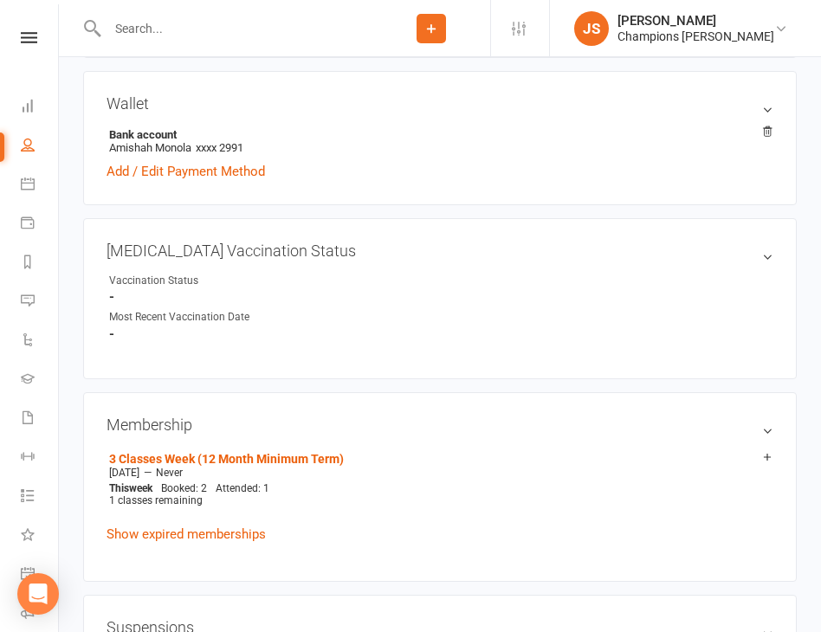
click at [192, 32] on input "text" at bounding box center [237, 28] width 270 height 24
paste input "Stephen Raspa"
click at [192, 32] on input "Stephen Raspa" at bounding box center [237, 28] width 270 height 24
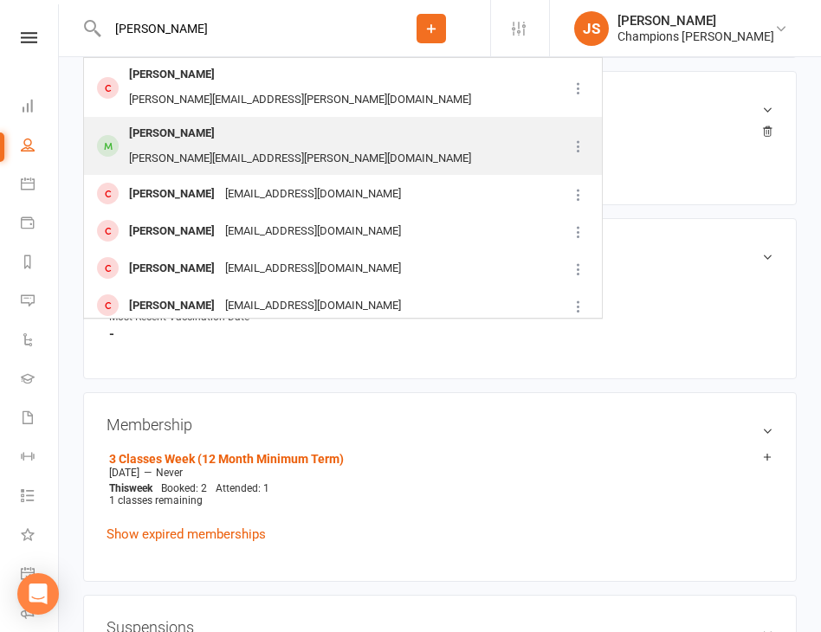
type input "Stephen Raspa"
click at [221, 146] on div "stephen.raspa@gmail.com" at bounding box center [300, 158] width 352 height 25
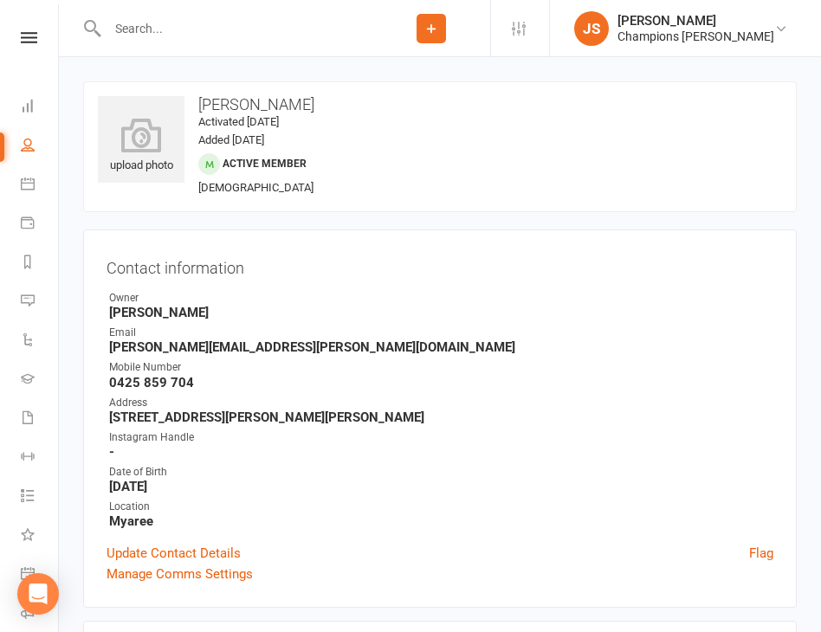
click at [184, 35] on input "text" at bounding box center [237, 28] width 270 height 24
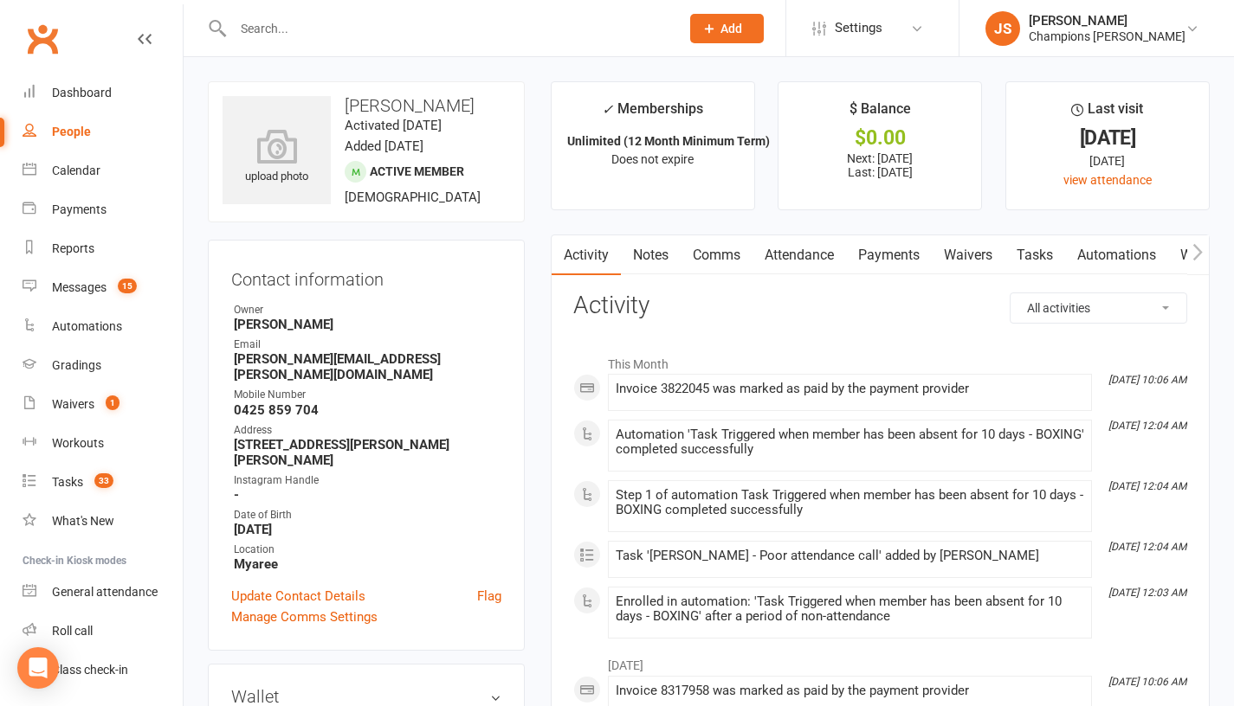
click at [714, 257] on link "Comms" at bounding box center [717, 255] width 72 height 40
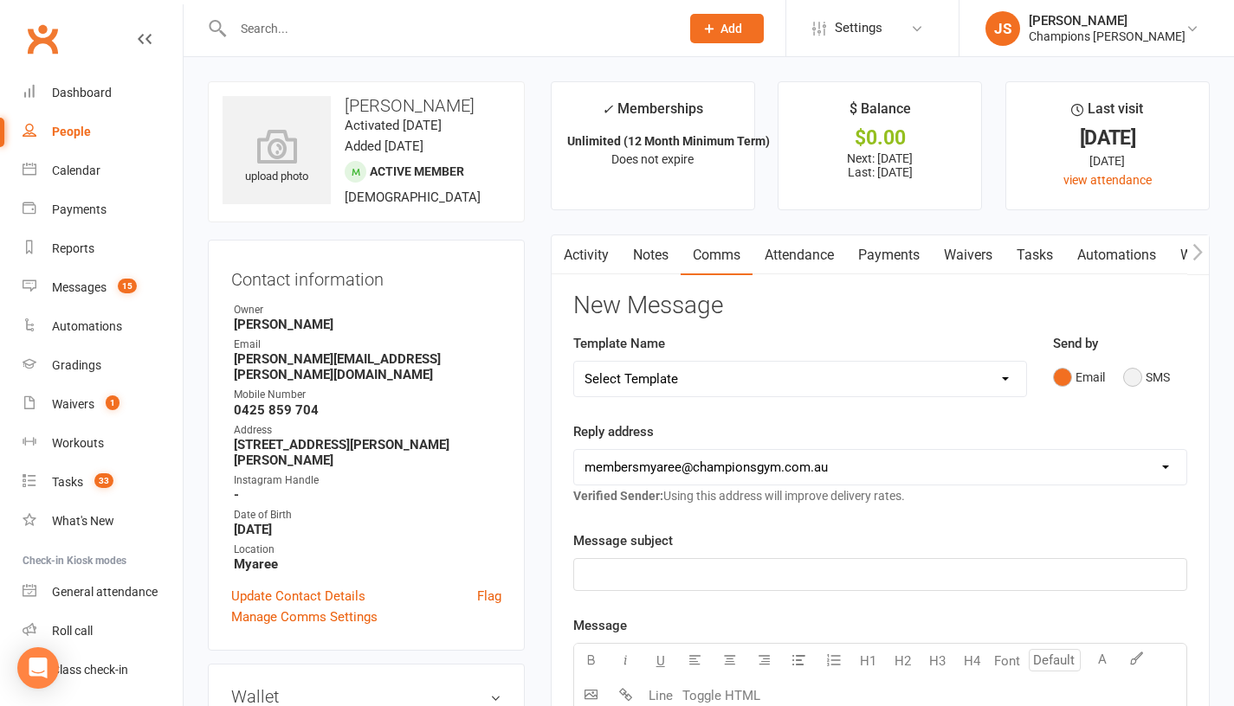
click at [1138, 390] on button "SMS" at bounding box center [1146, 377] width 47 height 33
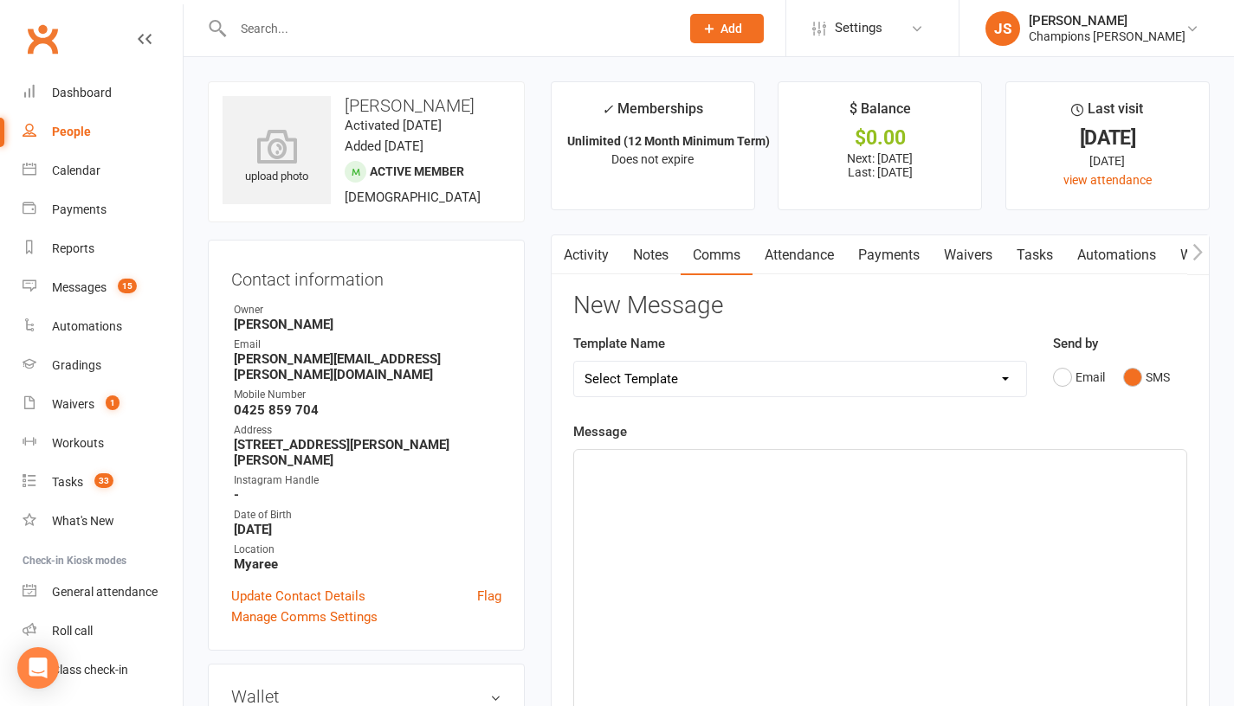
click at [903, 506] on div "﻿" at bounding box center [880, 580] width 612 height 260
click at [882, 526] on div "﻿" at bounding box center [880, 580] width 612 height 260
click at [869, 541] on div "﻿" at bounding box center [880, 580] width 612 height 260
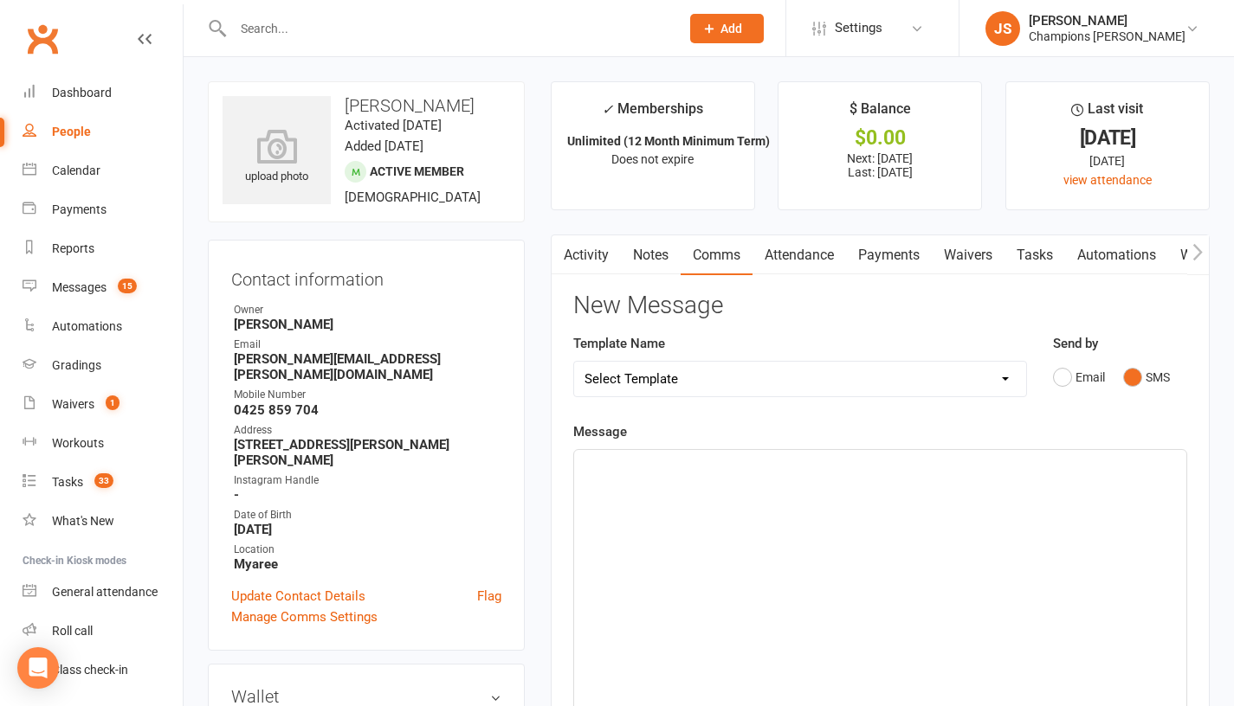
click at [869, 541] on div "﻿" at bounding box center [880, 580] width 612 height 260
click at [751, 500] on div "﻿" at bounding box center [880, 580] width 612 height 260
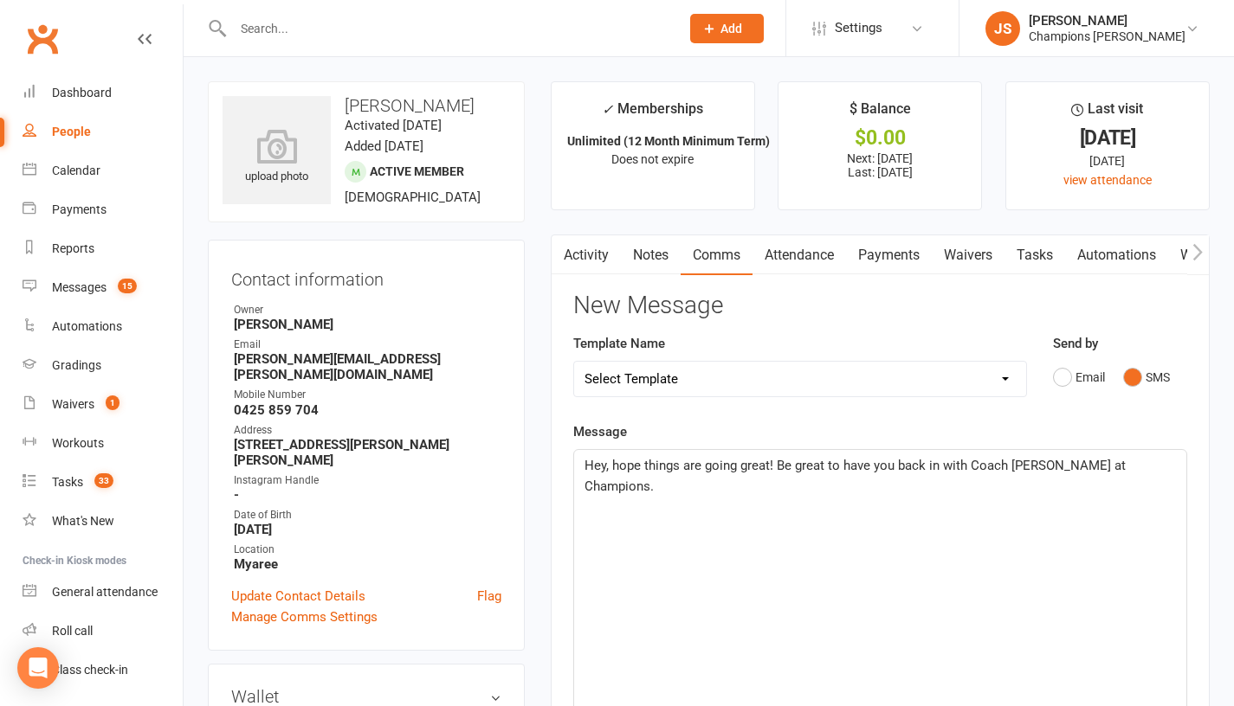
click at [971, 480] on span "Hey, hope things are going great! Be great to have you back in with Coach Jorda…" at bounding box center [856, 476] width 545 height 36
click at [974, 476] on p "Hey, hope things are going great! Be great to have you back in with" at bounding box center [879, 465] width 591 height 21
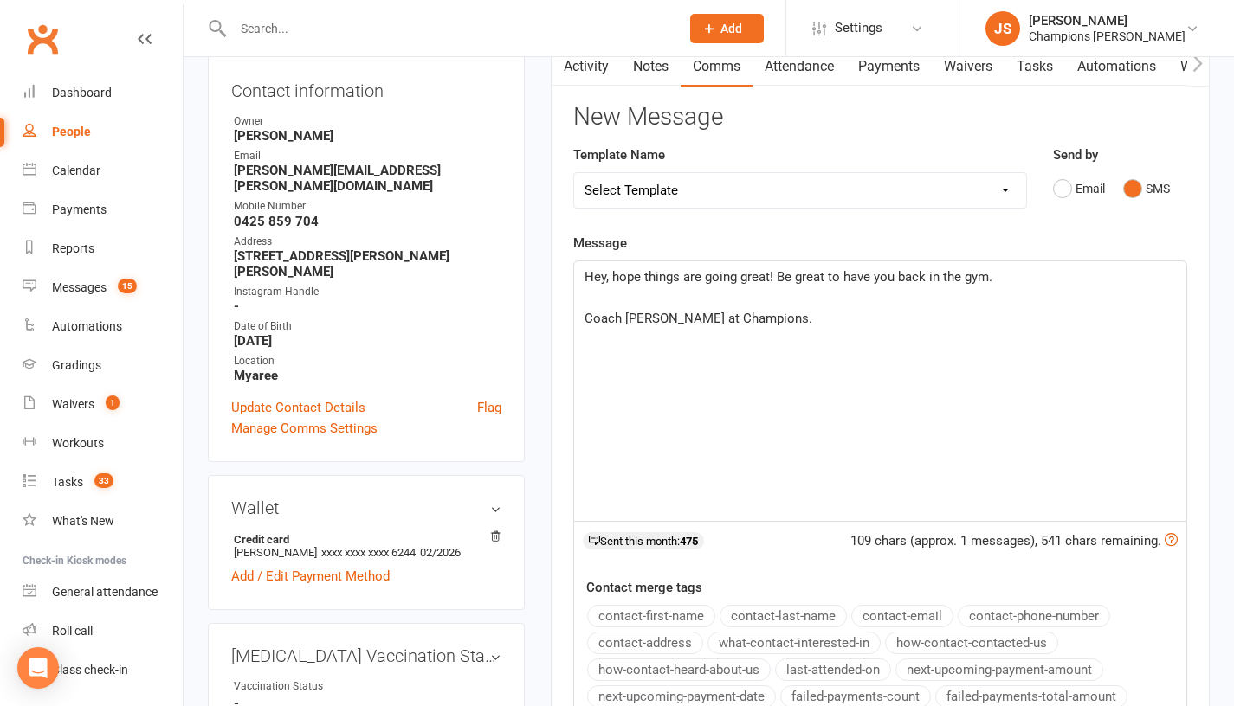
scroll to position [192, 0]
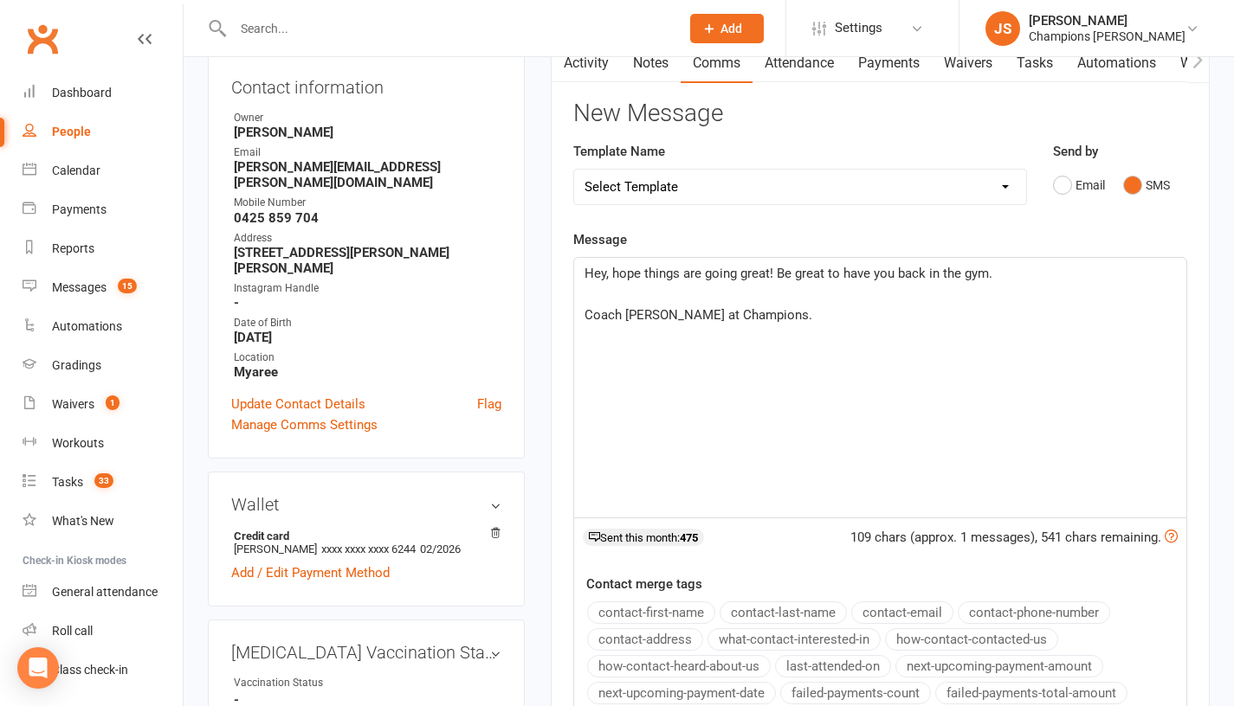
click at [754, 326] on p "Coach Jordan at Champions." at bounding box center [879, 315] width 591 height 21
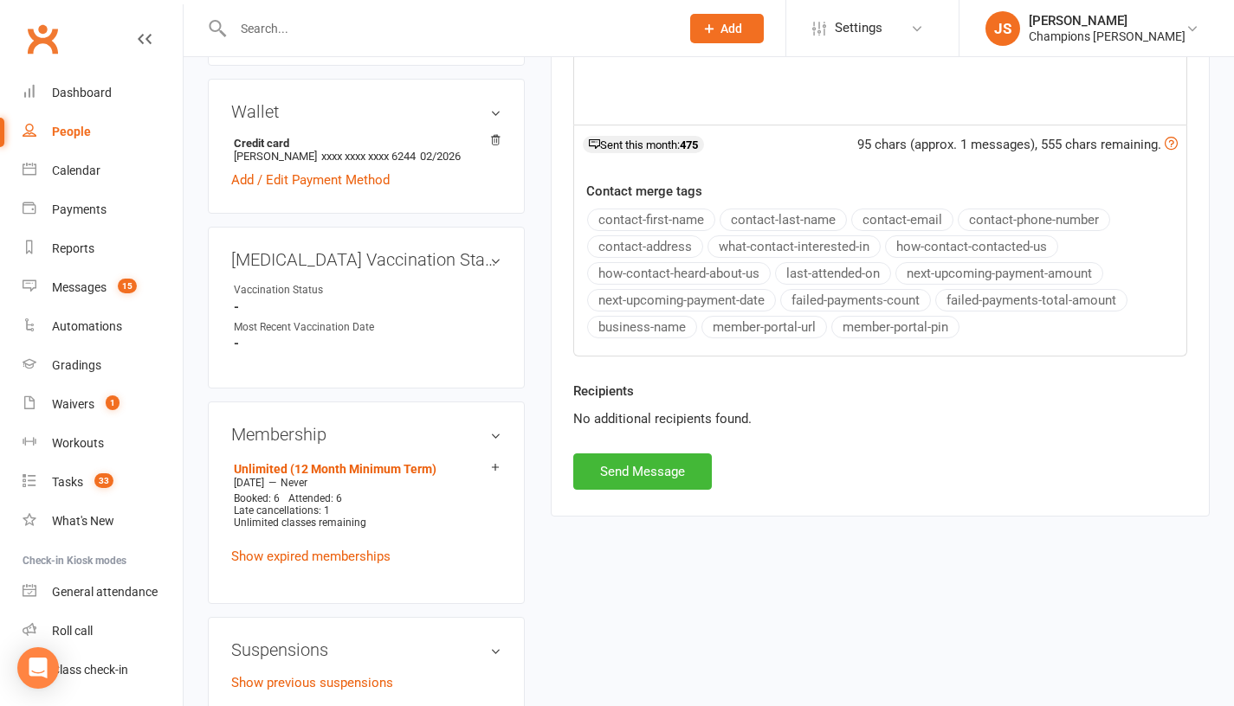
scroll to position [588, 0]
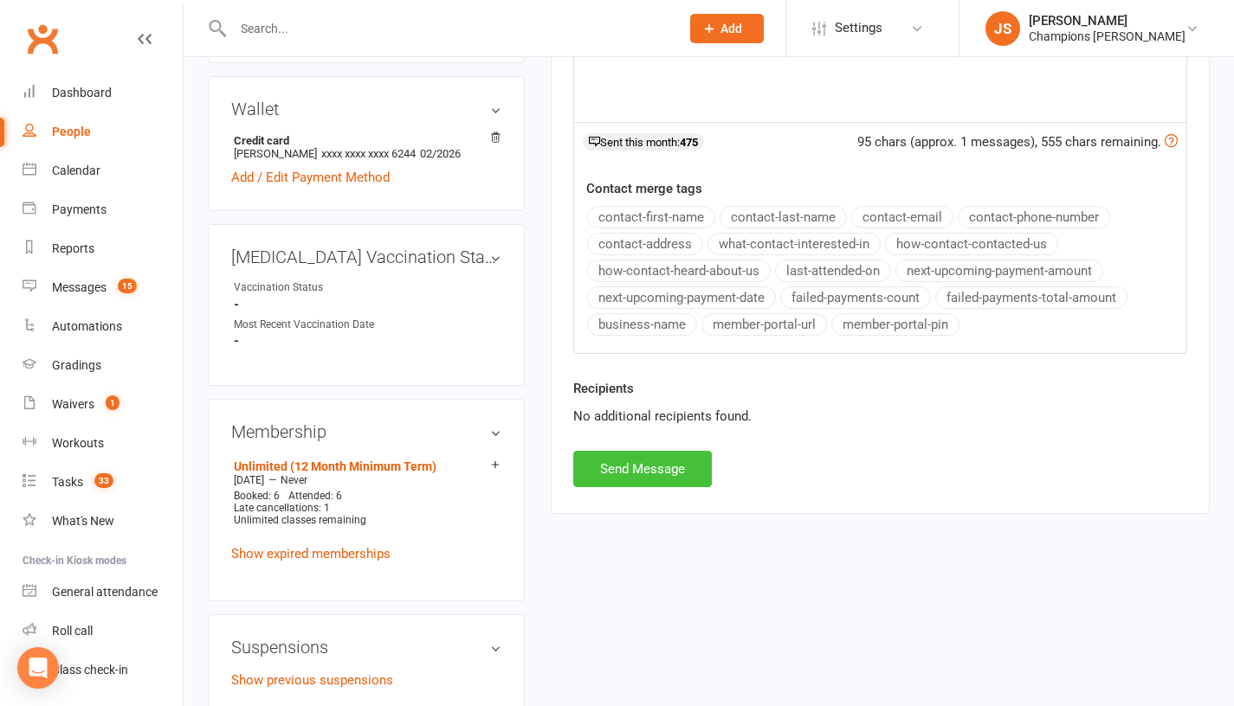
click at [681, 485] on button "Send Message" at bounding box center [642, 469] width 139 height 36
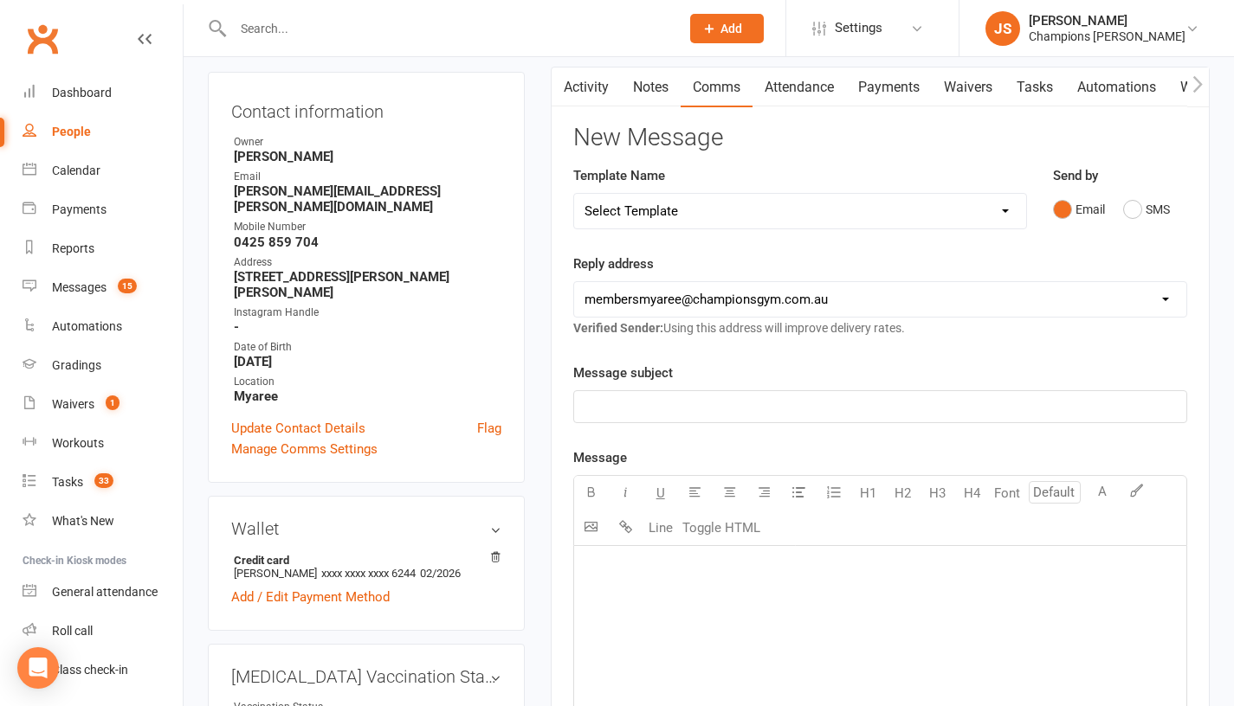
scroll to position [0, 0]
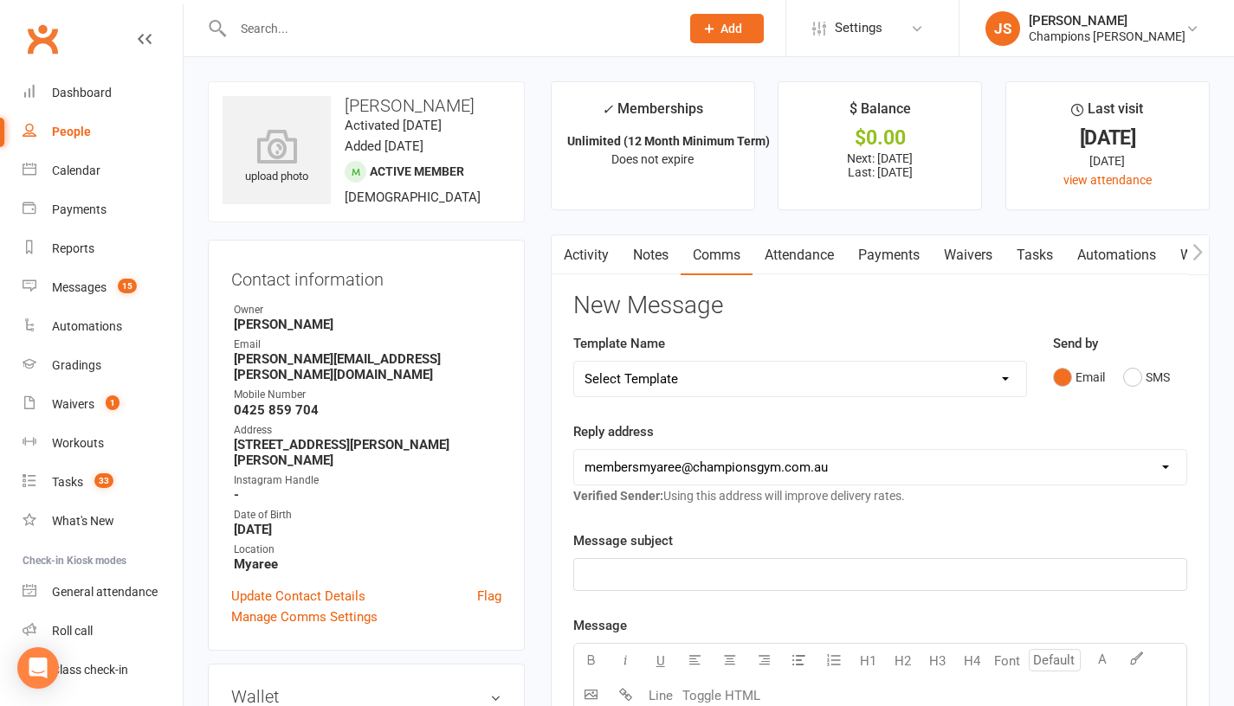
click at [505, 38] on input "text" at bounding box center [448, 28] width 440 height 24
paste input "Dane Guthridge"
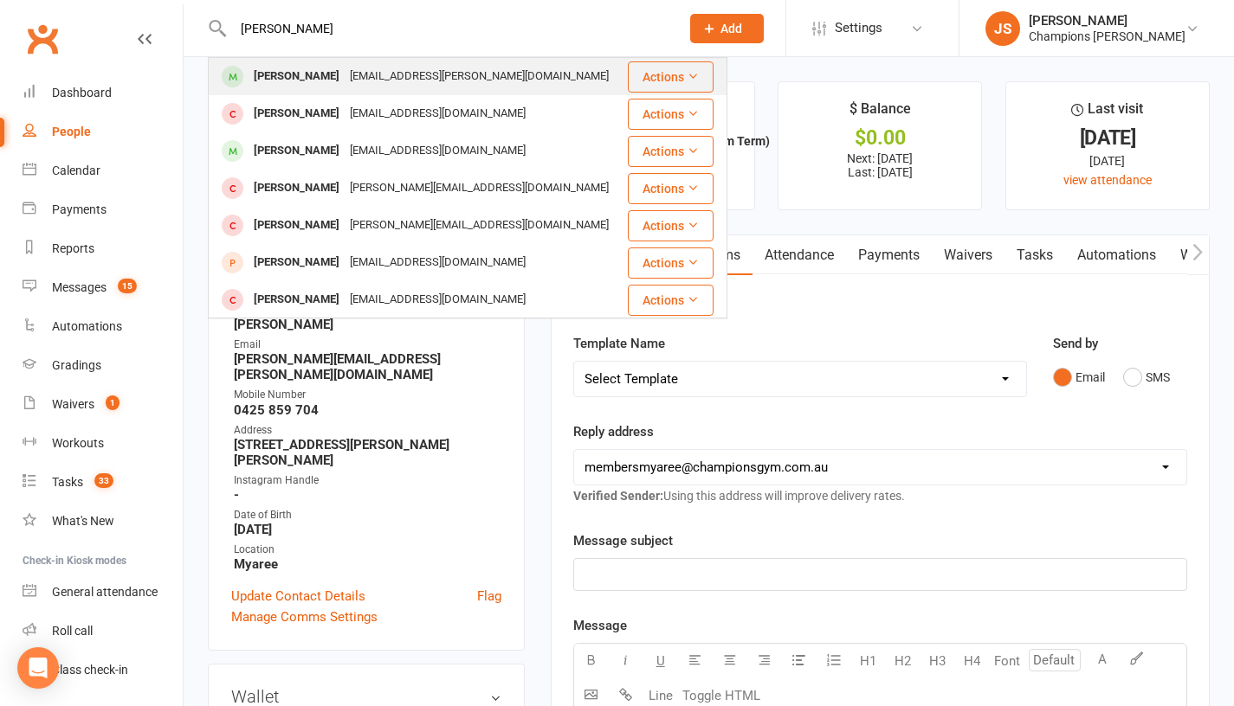
type input "Dane Guthridge"
click at [416, 77] on div "dane.guthridge@westnet.com.au" at bounding box center [479, 76] width 269 height 25
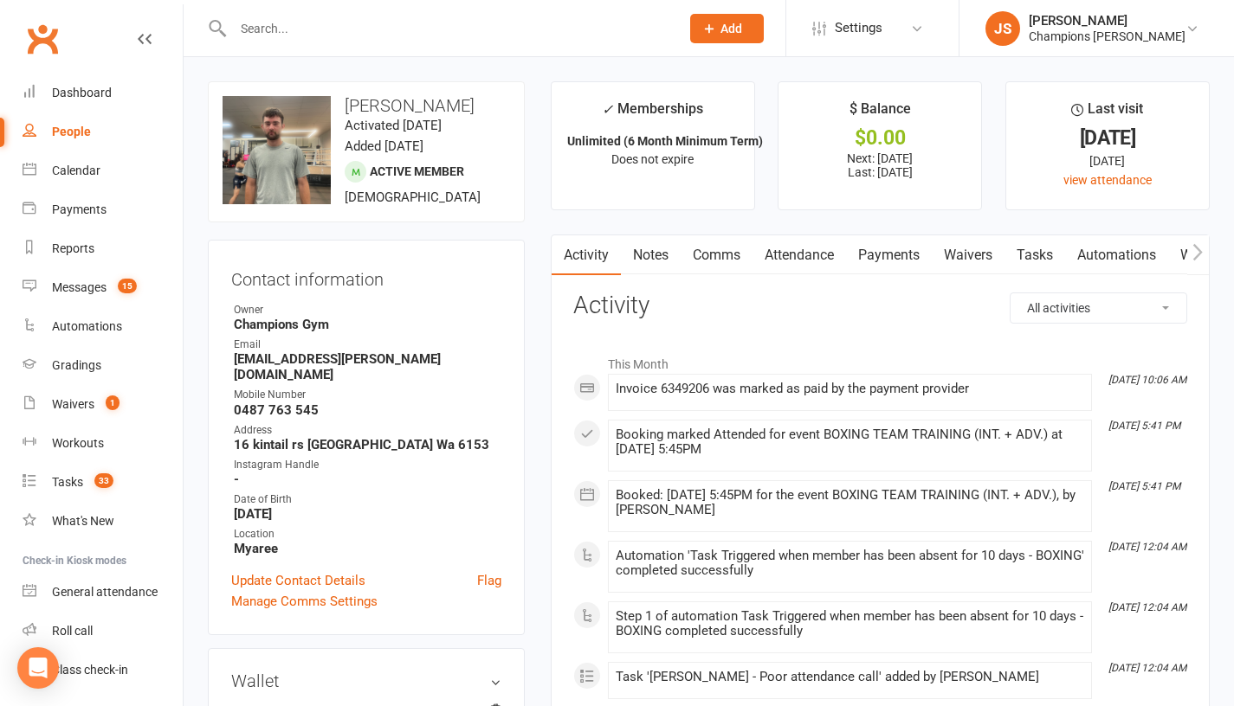
click at [519, 35] on input "text" at bounding box center [448, 28] width 440 height 24
paste input "Anton De Luca"
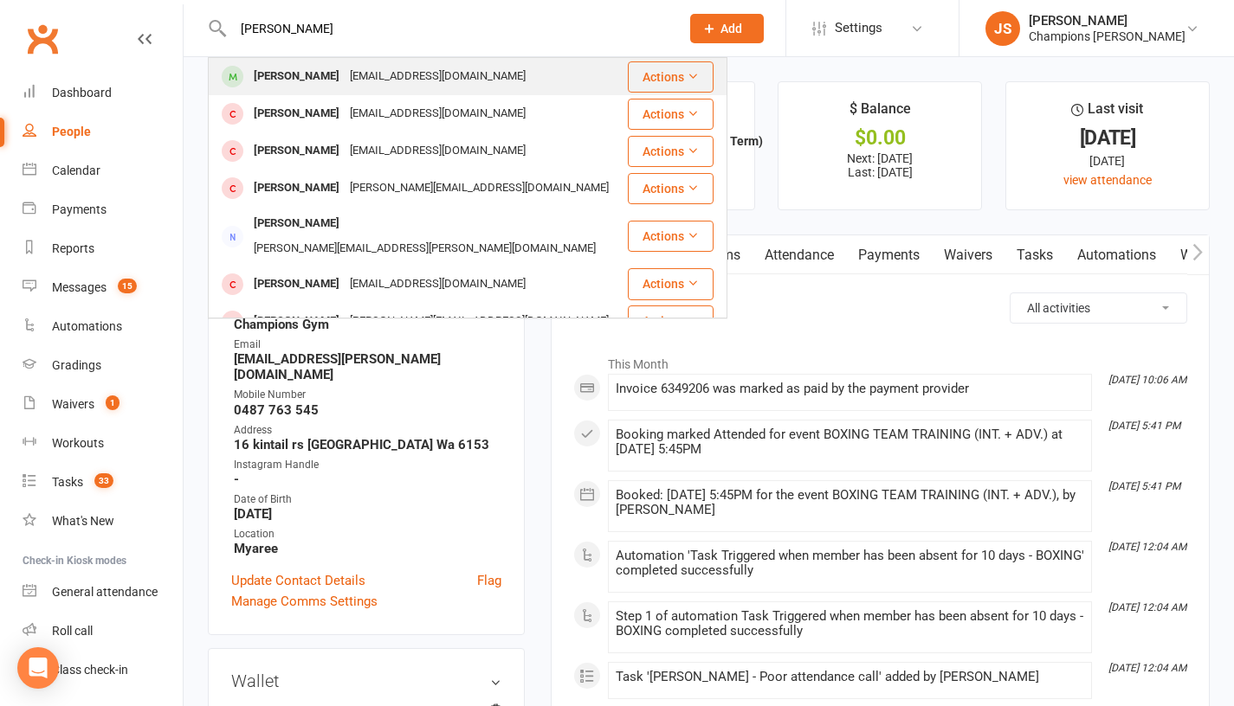
type input "Anton De Luca"
click at [330, 76] on div "Anton De Luca" at bounding box center [296, 76] width 96 height 25
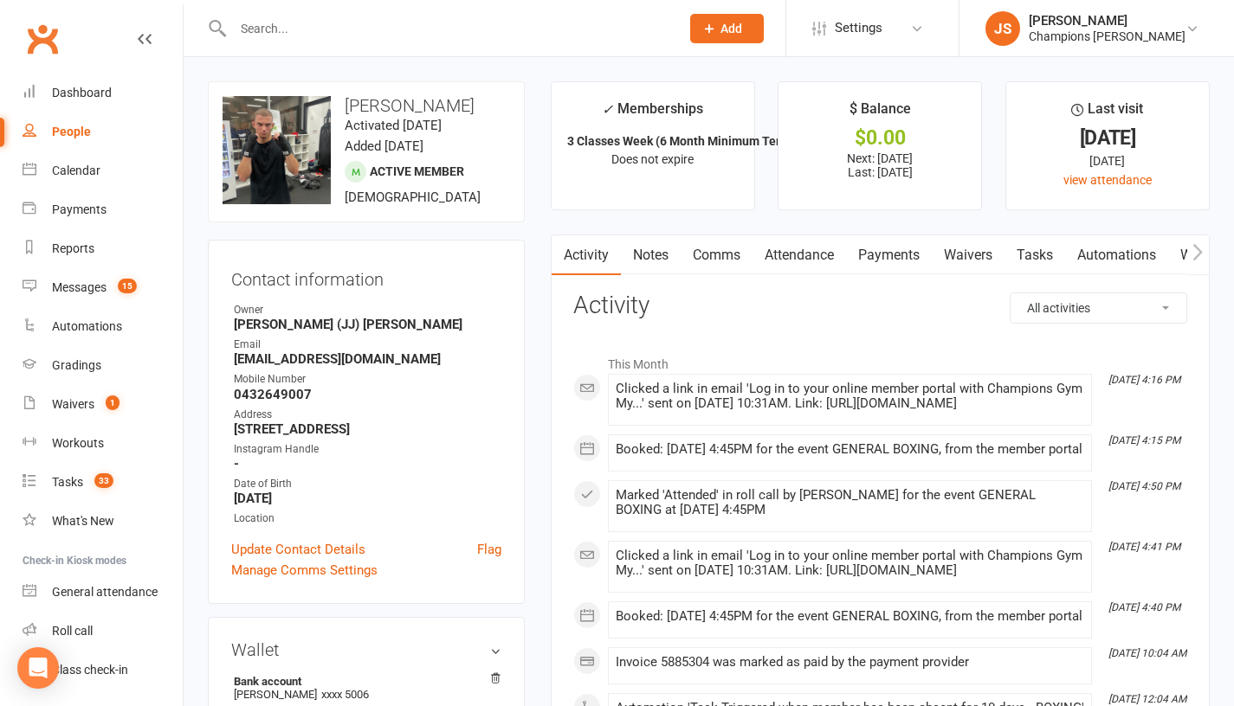
click at [651, 258] on link "Notes" at bounding box center [651, 255] width 60 height 40
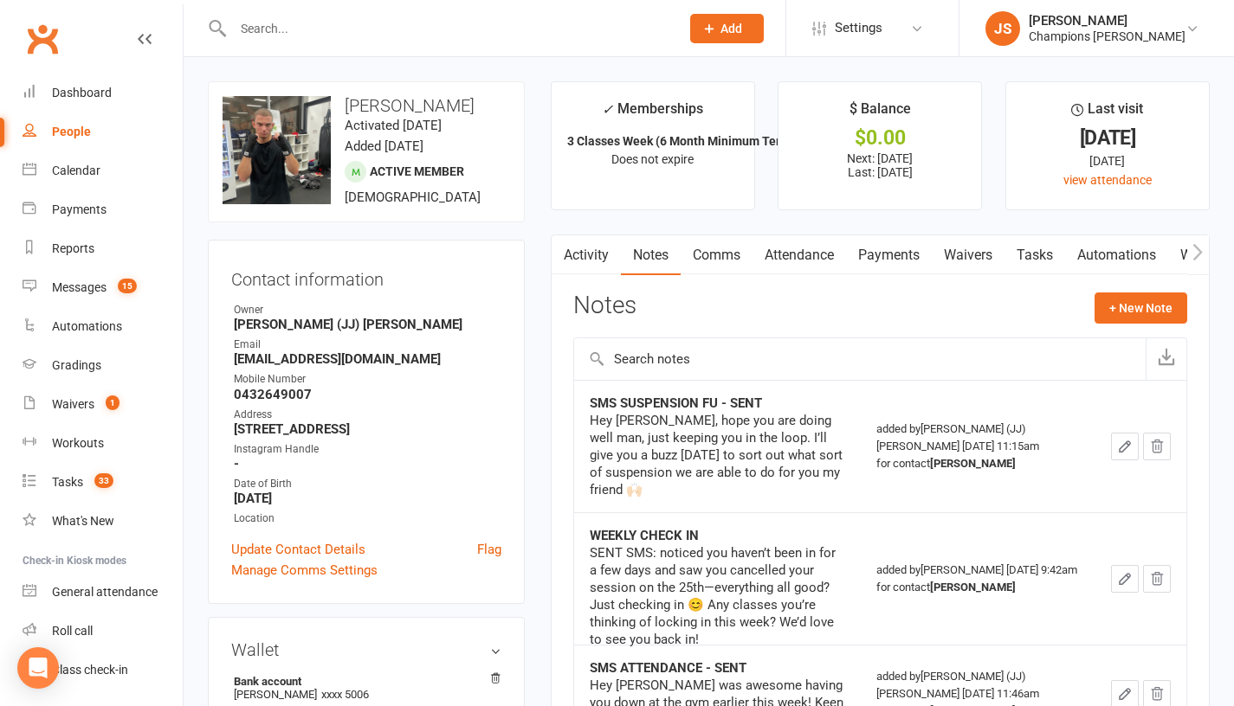
click at [707, 259] on link "Comms" at bounding box center [717, 255] width 72 height 40
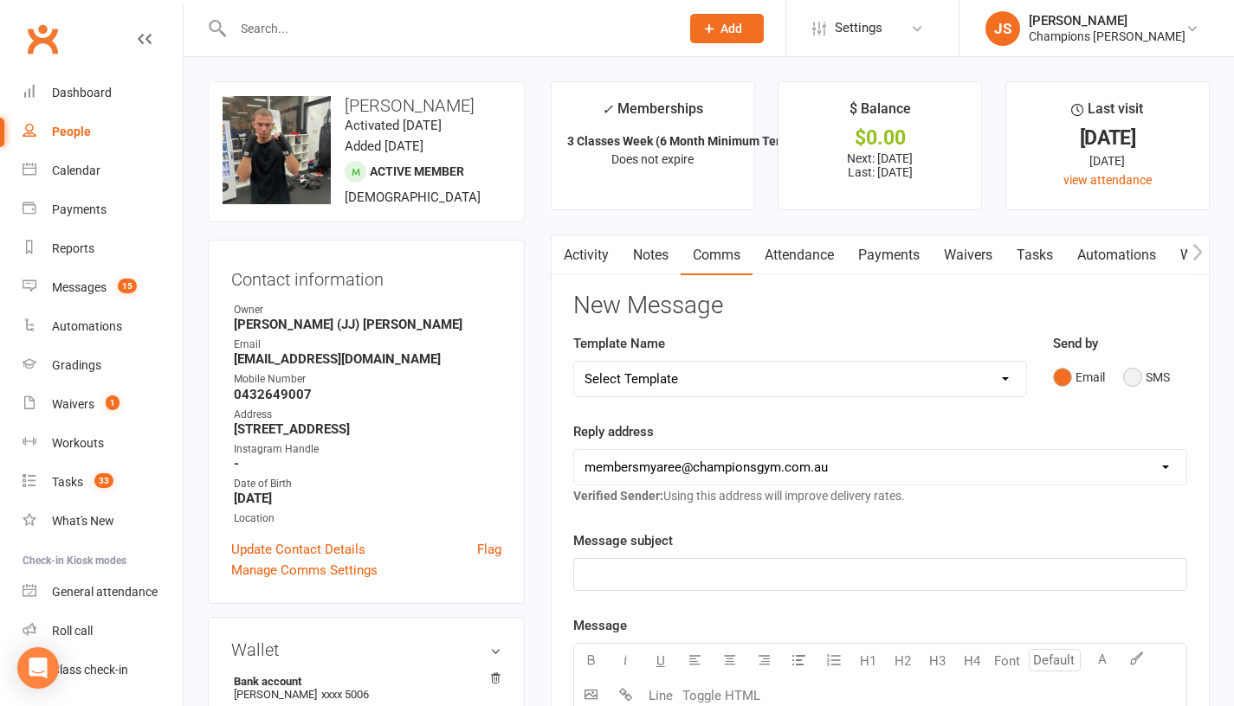
click at [1138, 394] on button "SMS" at bounding box center [1146, 377] width 47 height 33
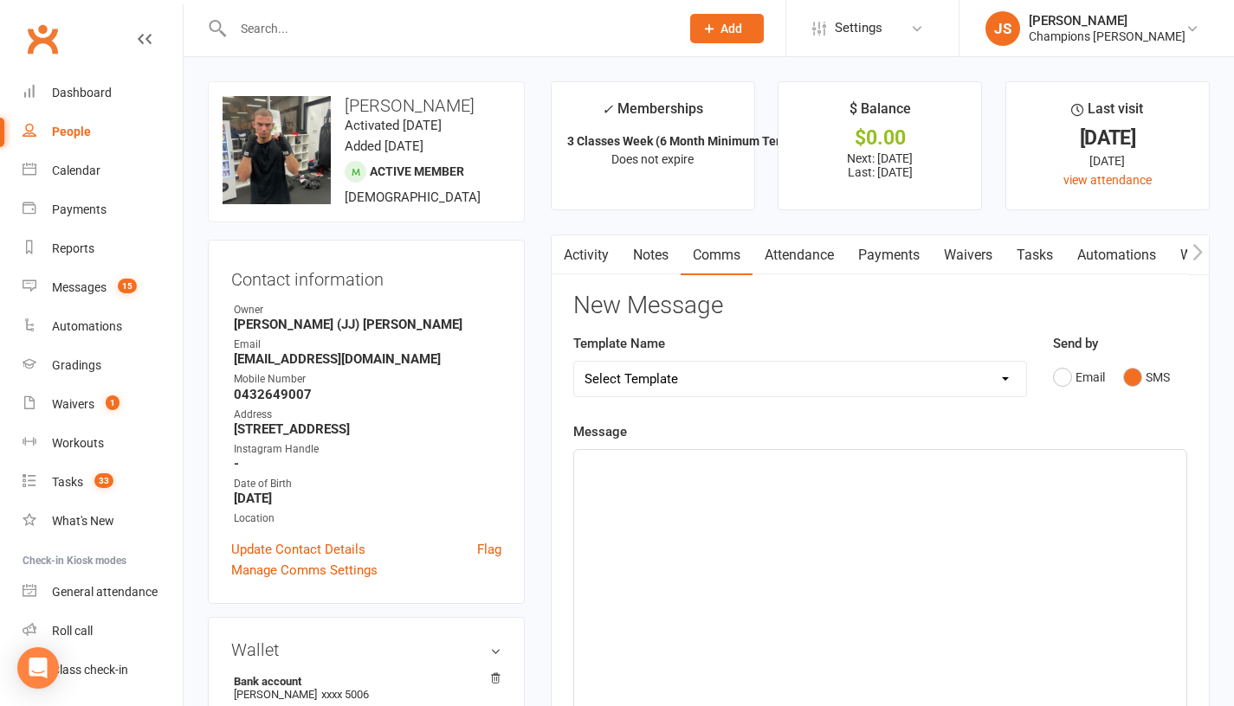
click at [1058, 581] on div "﻿" at bounding box center [880, 580] width 612 height 260
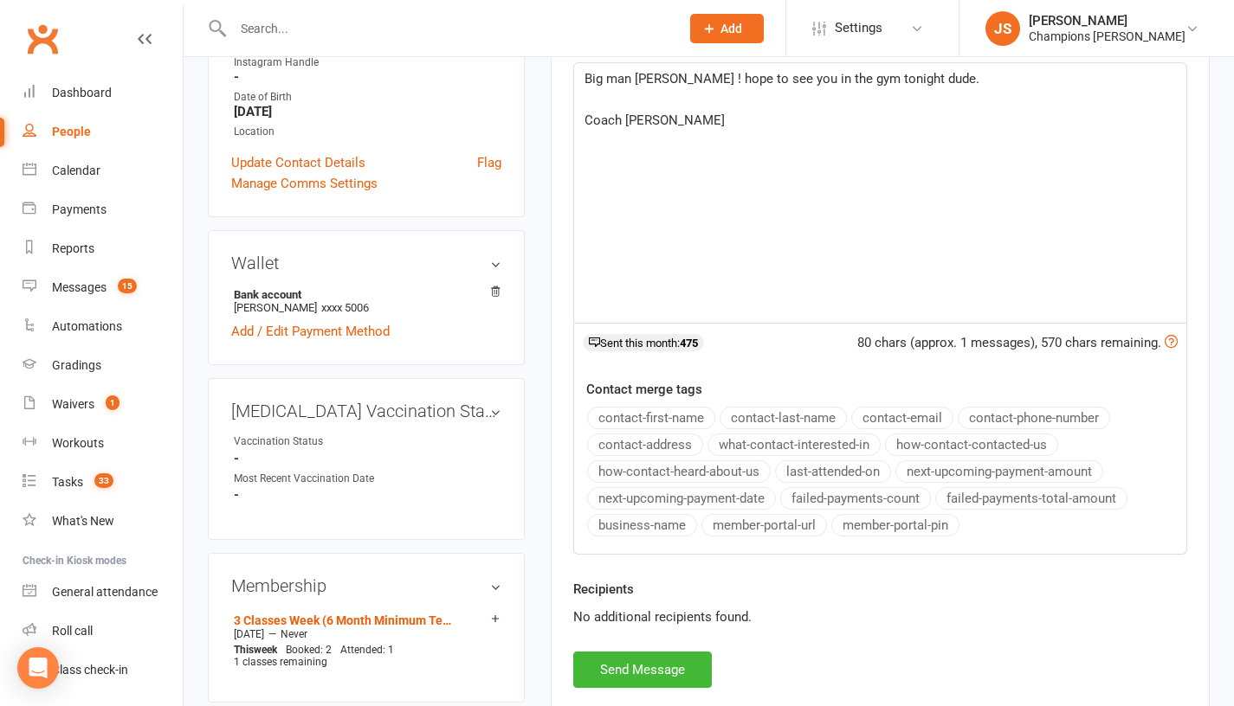
scroll to position [430, 0]
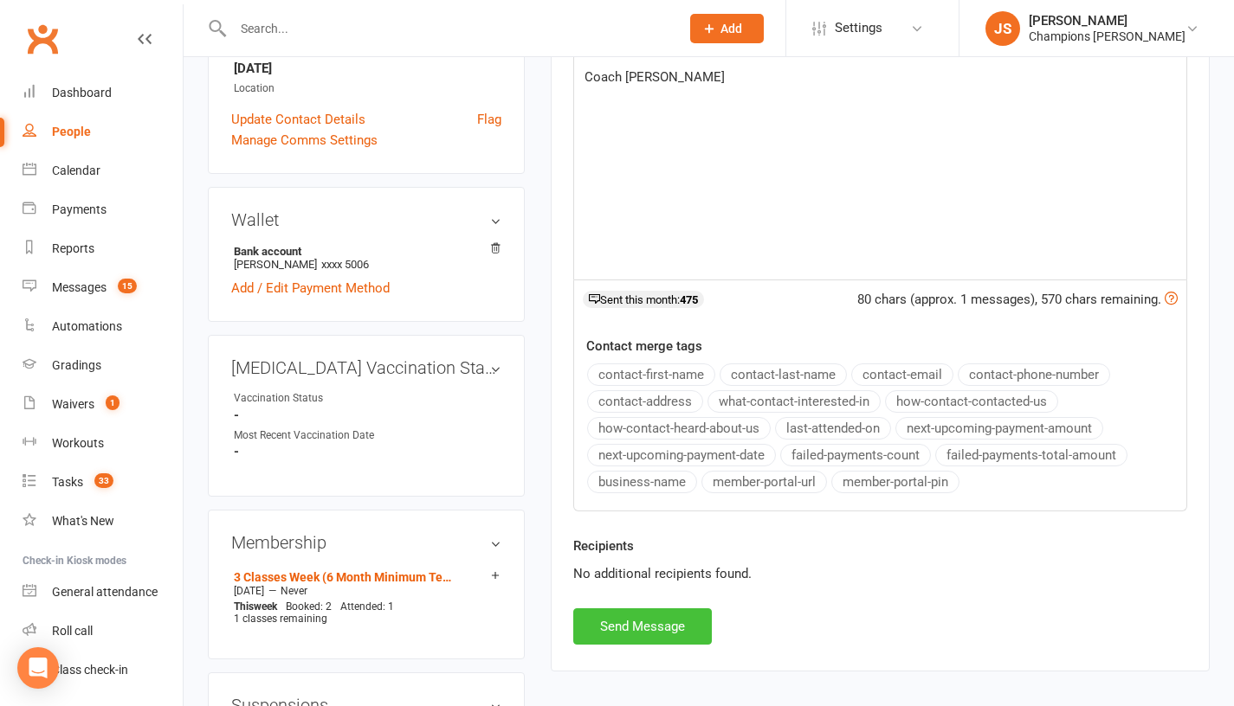
click at [675, 634] on button "Send Message" at bounding box center [642, 627] width 139 height 36
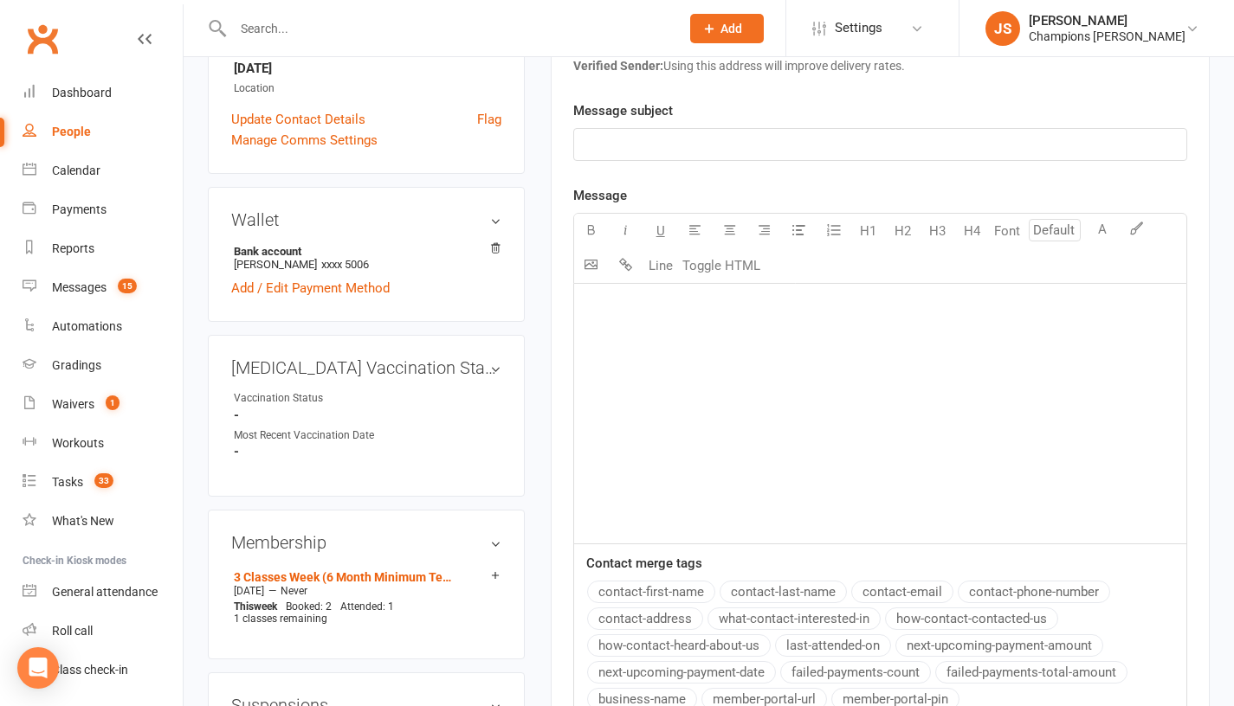
click at [532, 42] on div at bounding box center [438, 28] width 460 height 56
click at [517, 32] on input "text" at bounding box center [448, 28] width 440 height 24
type input "√"
paste input "CEDRICK COMMIN"
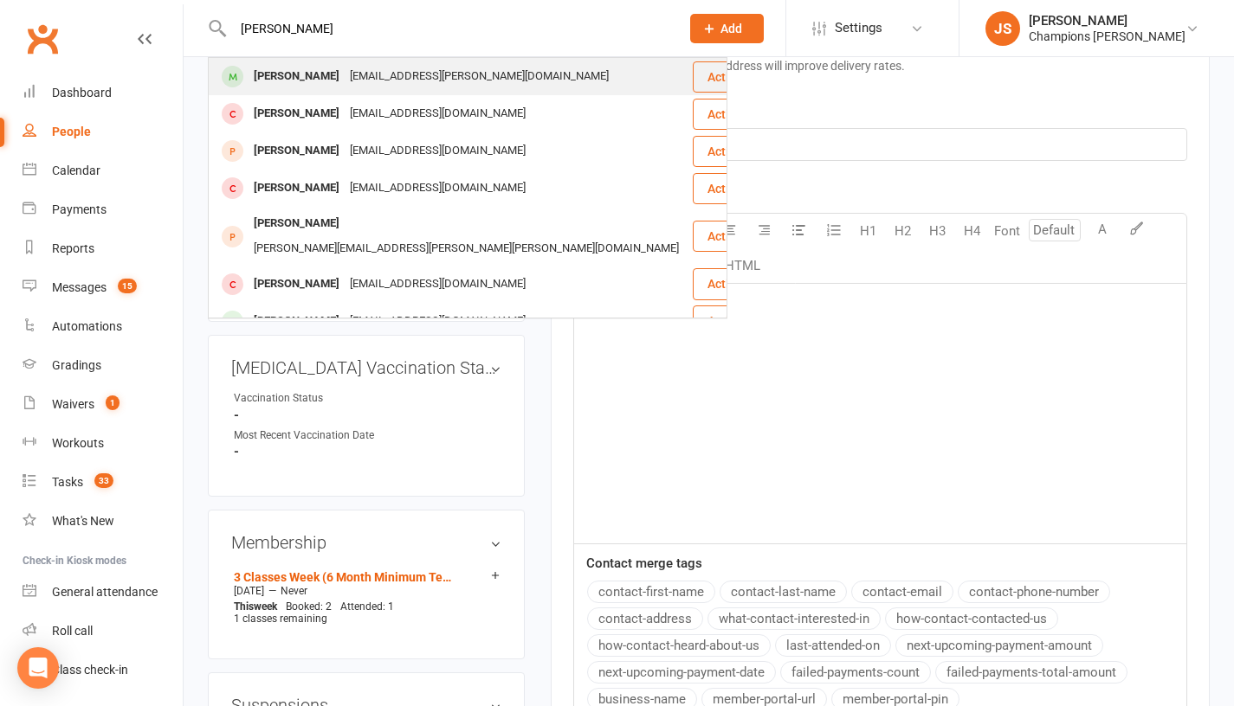
type input "CEDRICK COMMIN"
click at [516, 70] on div "CEDRICK COMMIN commin.cedrick@gmail.com" at bounding box center [450, 76] width 481 height 35
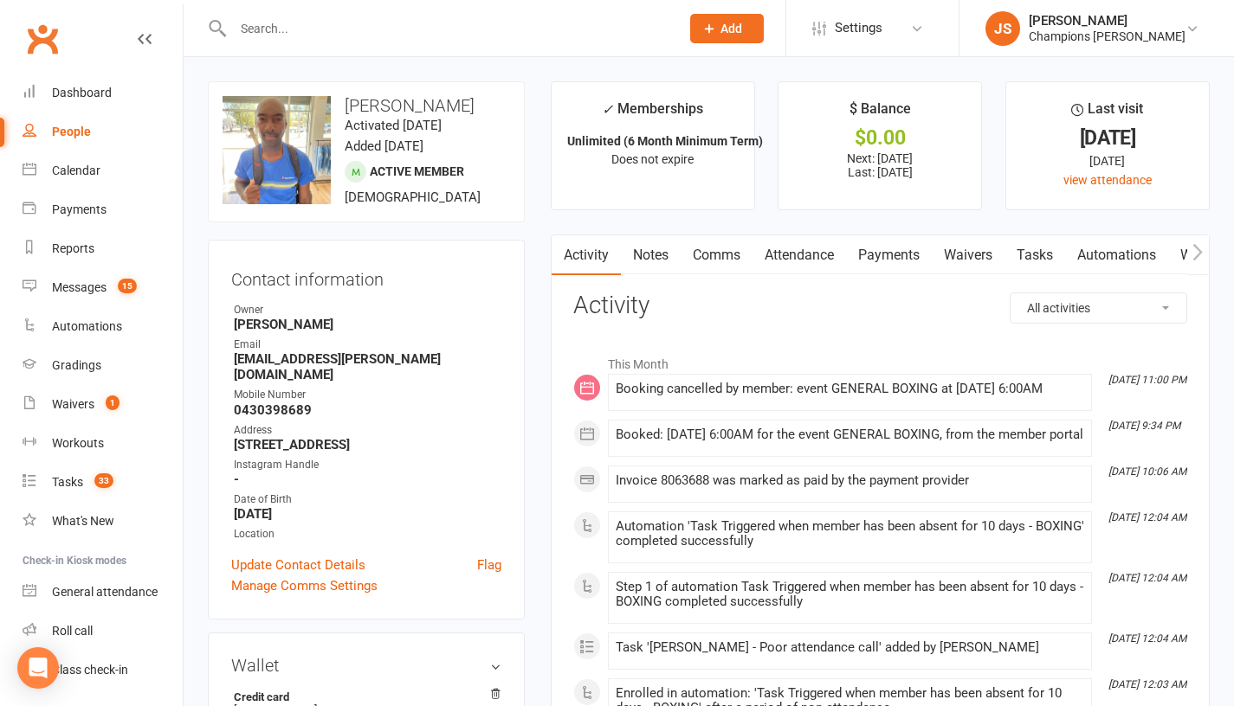
click at [733, 257] on link "Comms" at bounding box center [717, 255] width 72 height 40
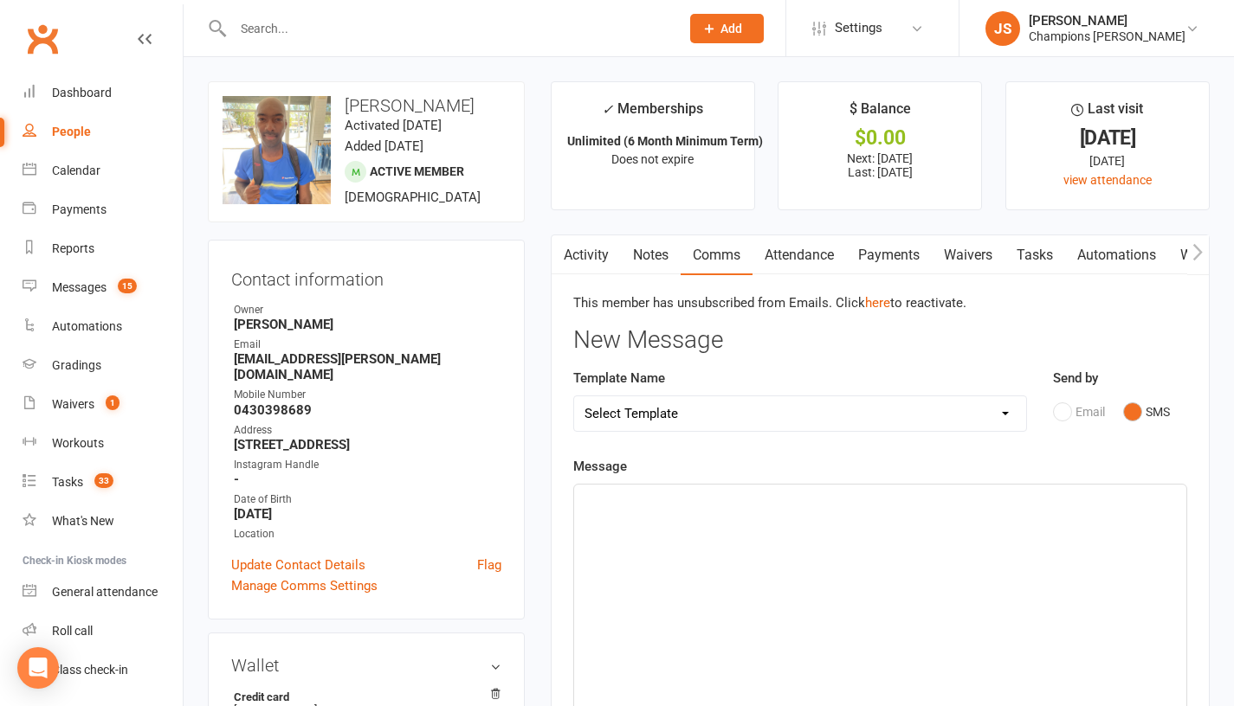
click at [647, 259] on link "Notes" at bounding box center [651, 255] width 60 height 40
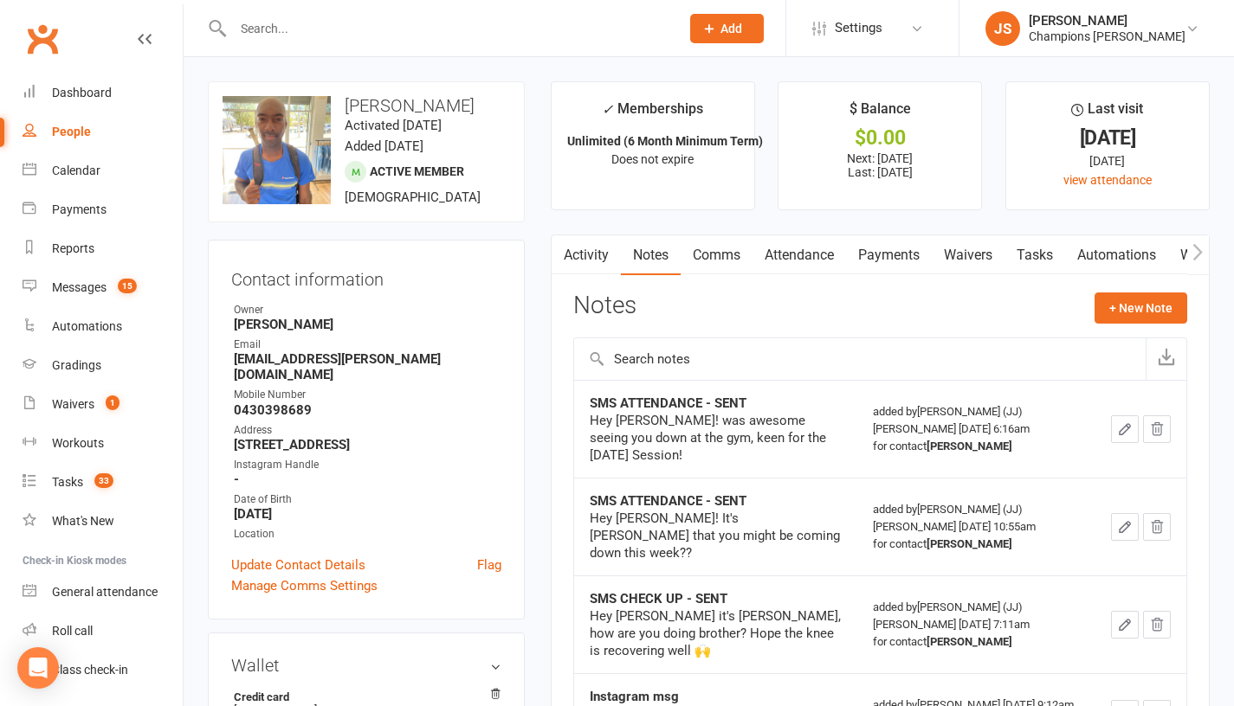
click at [722, 261] on link "Comms" at bounding box center [717, 255] width 72 height 40
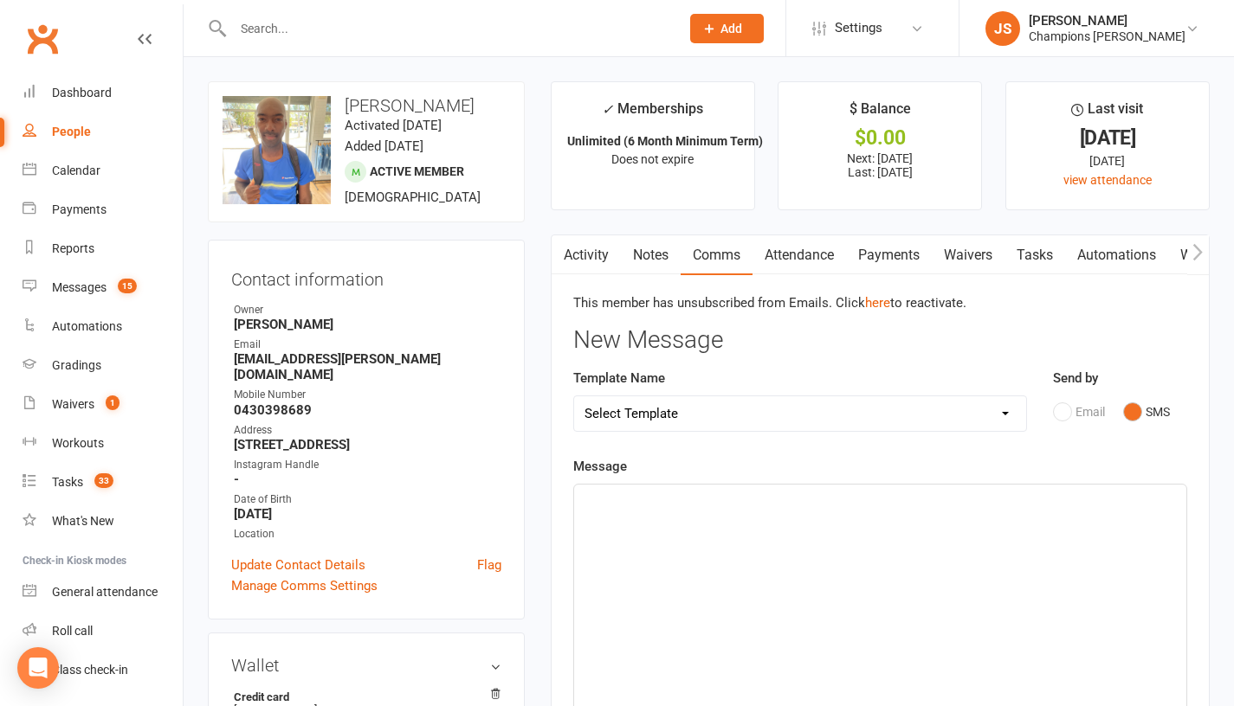
click at [892, 543] on div "﻿" at bounding box center [880, 615] width 612 height 260
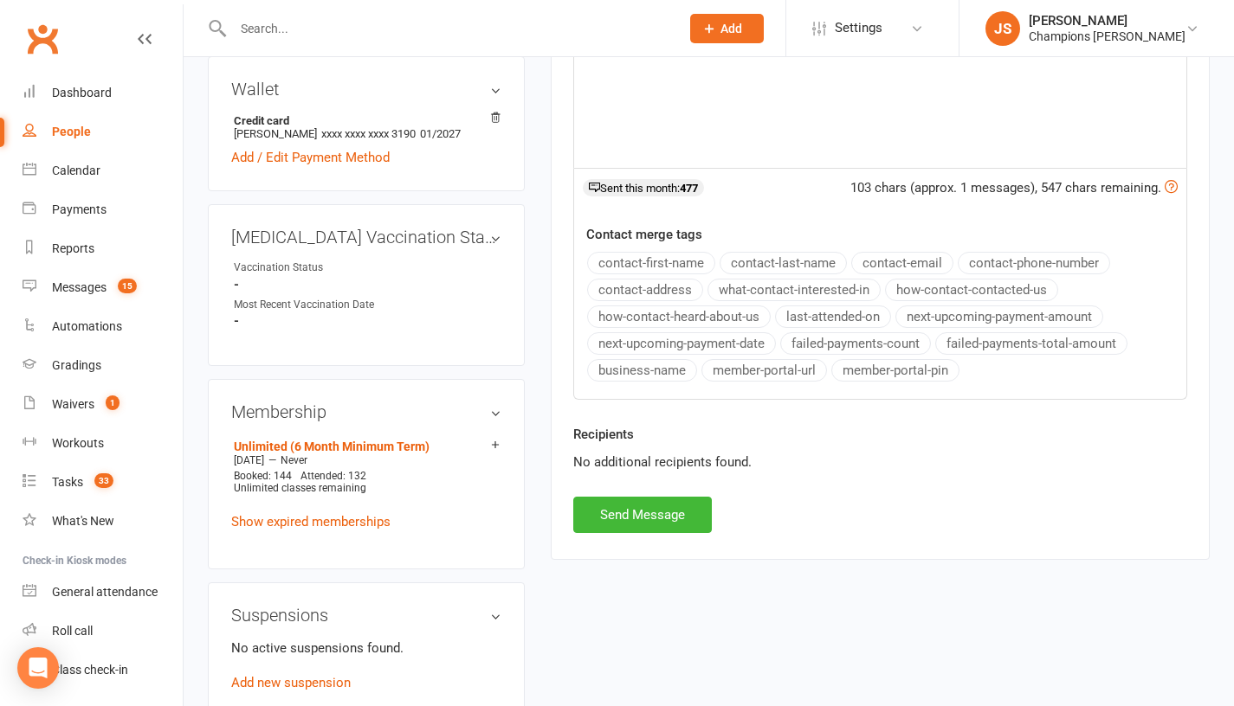
scroll to position [574, 0]
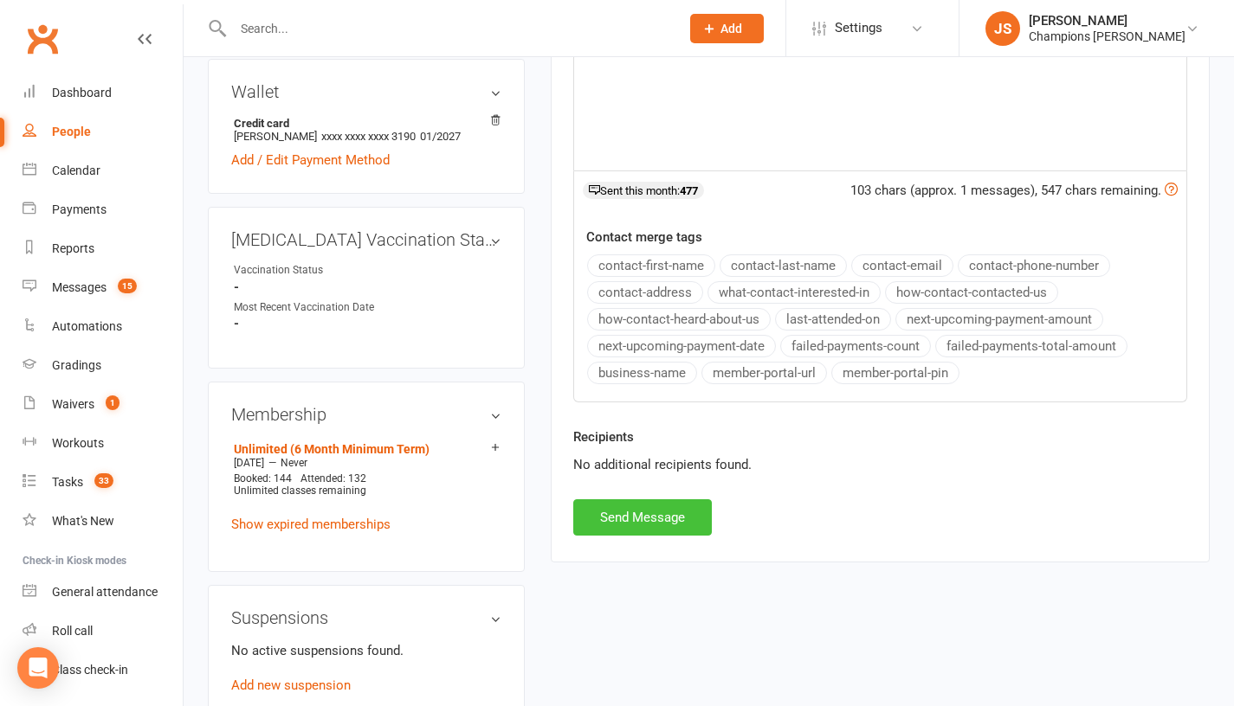
click at [643, 526] on button "Send Message" at bounding box center [642, 518] width 139 height 36
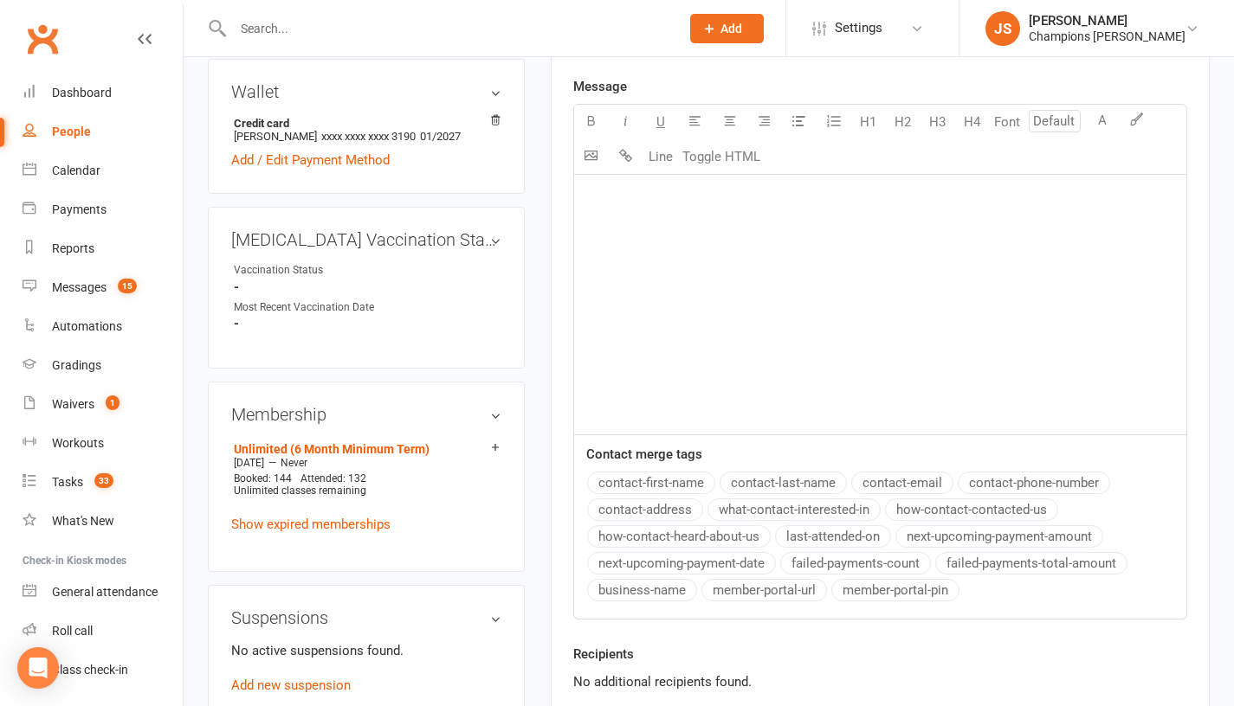
click at [550, 364] on main "✓ Memberships Unlimited (6 Month Minimum Term) Does not expire $ Balance $0.00 …" at bounding box center [880, 152] width 685 height 1290
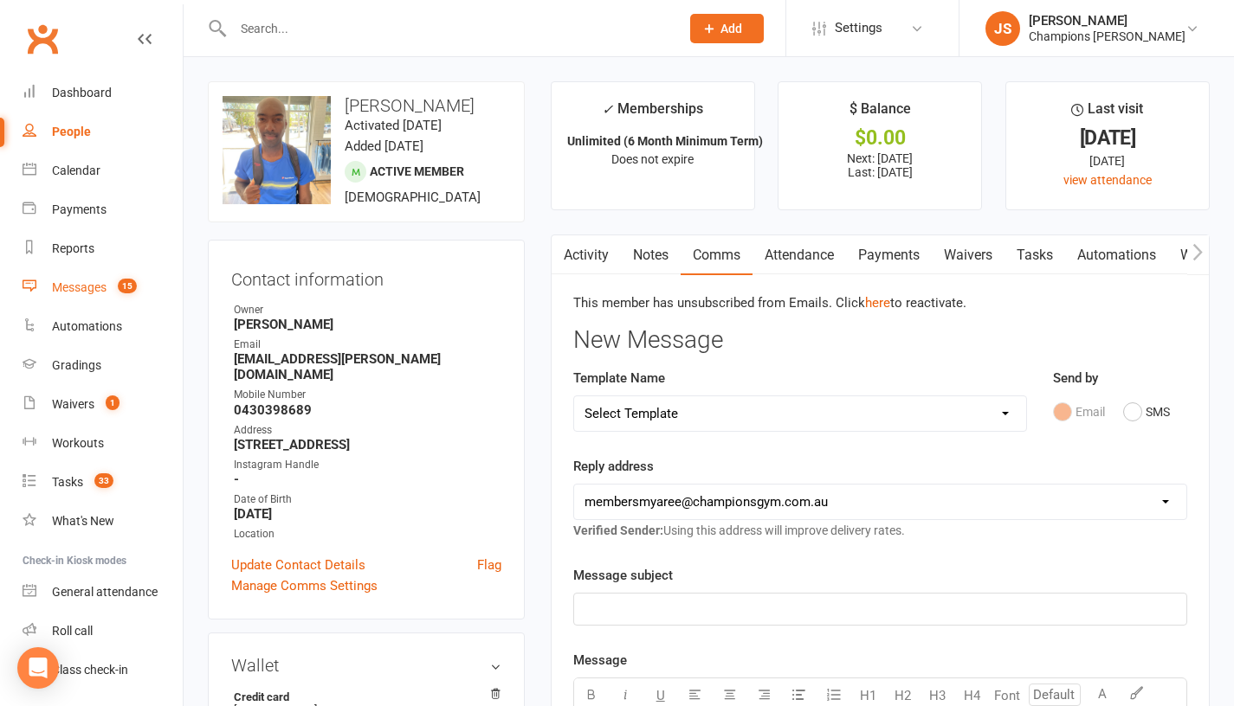
click at [109, 292] on link "Messages 15" at bounding box center [103, 287] width 160 height 39
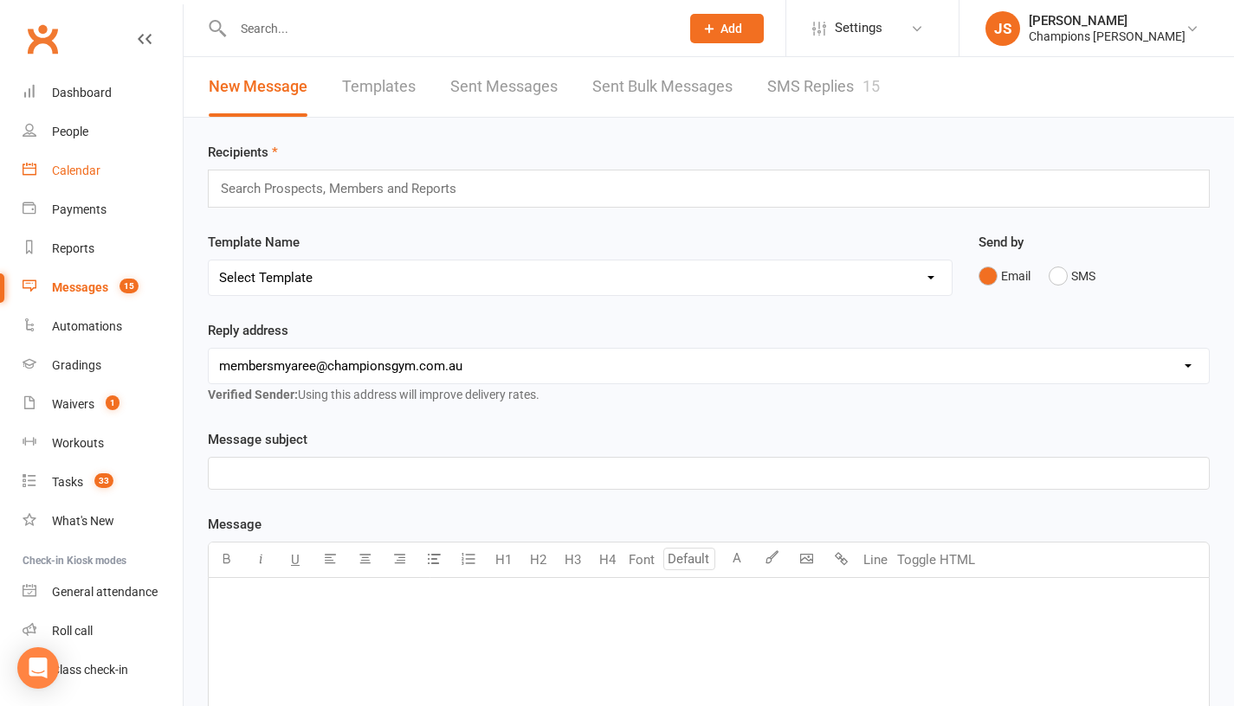
click at [88, 172] on div "Calendar" at bounding box center [76, 171] width 48 height 14
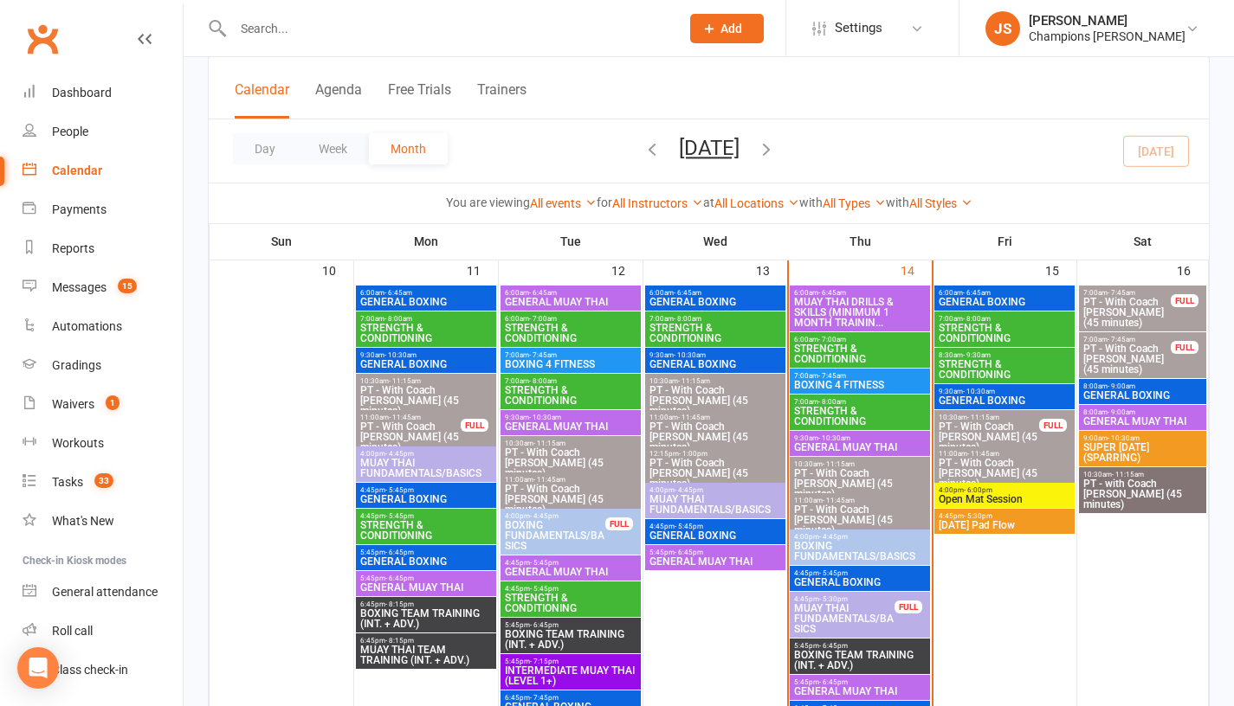
scroll to position [1089, 0]
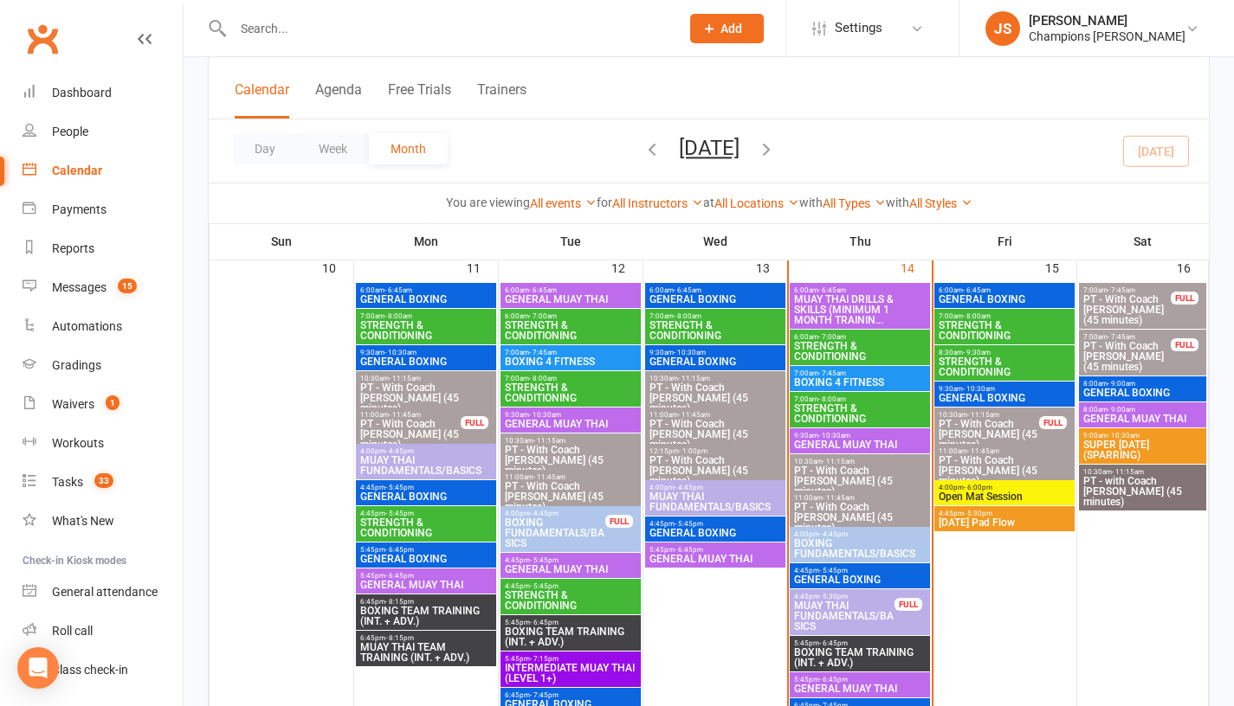
click at [835, 576] on span "GENERAL BOXING" at bounding box center [859, 580] width 133 height 10
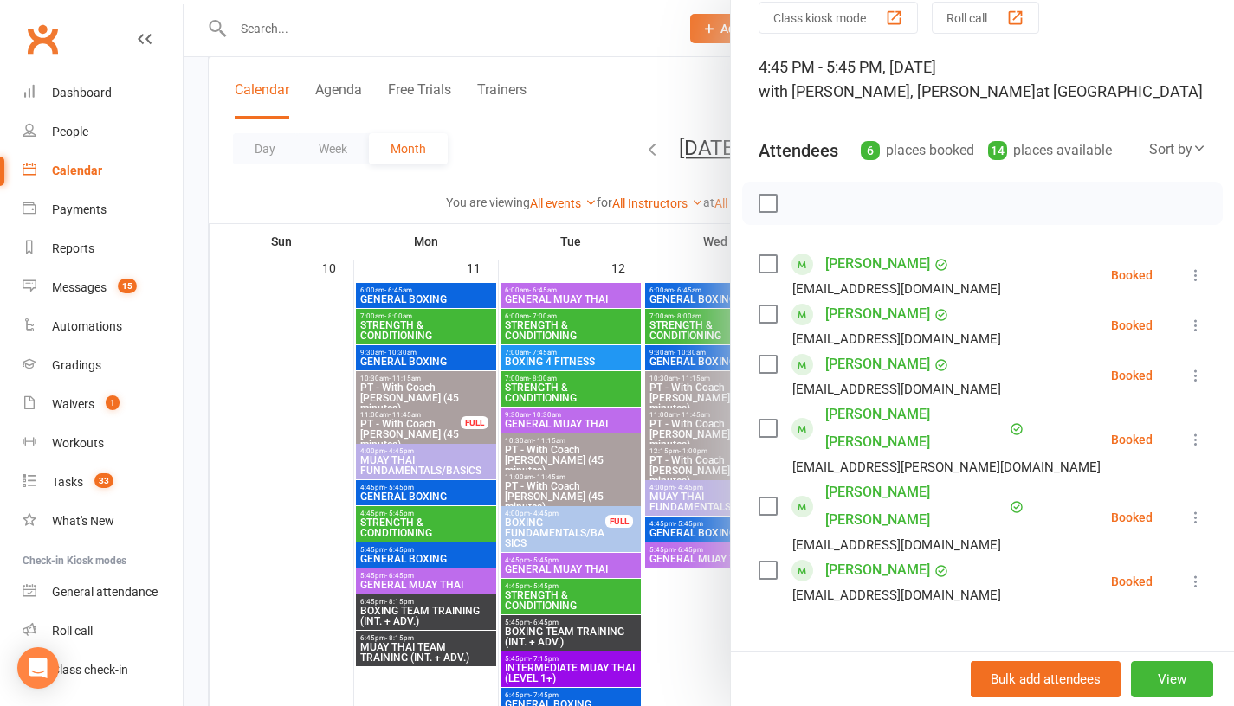
scroll to position [71, 0]
click at [694, 590] on div at bounding box center [709, 353] width 1050 height 706
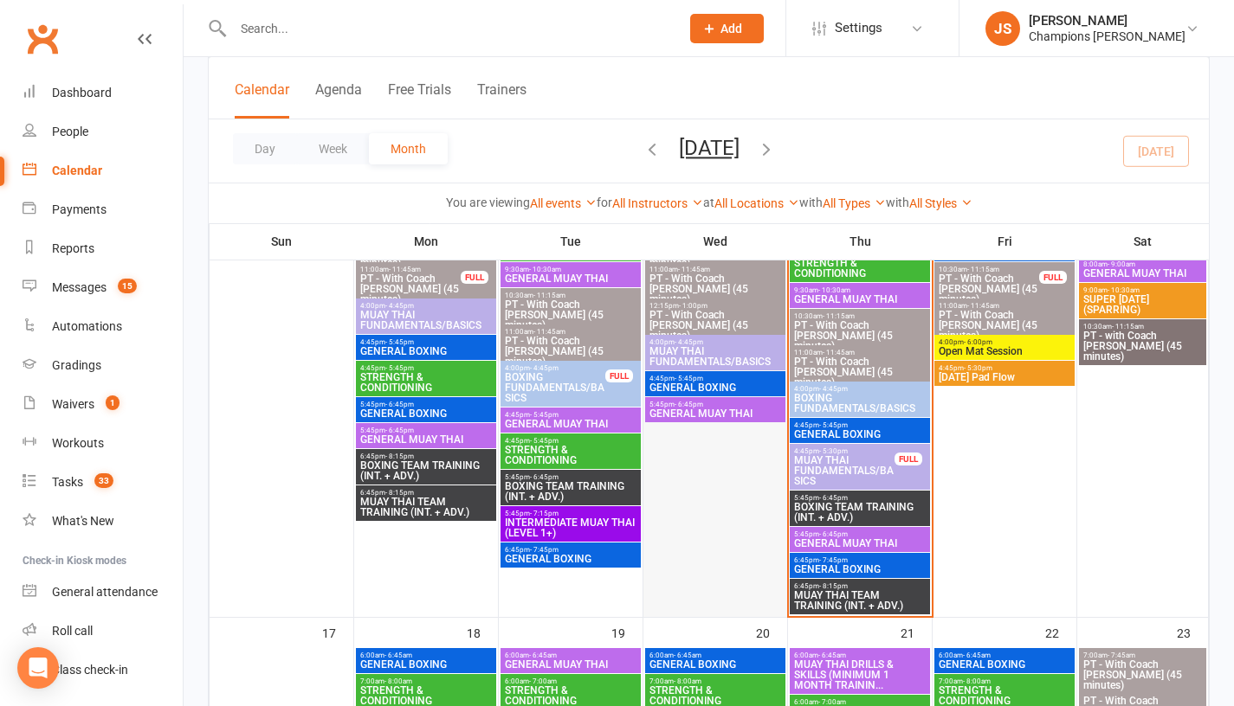
scroll to position [1237, 0]
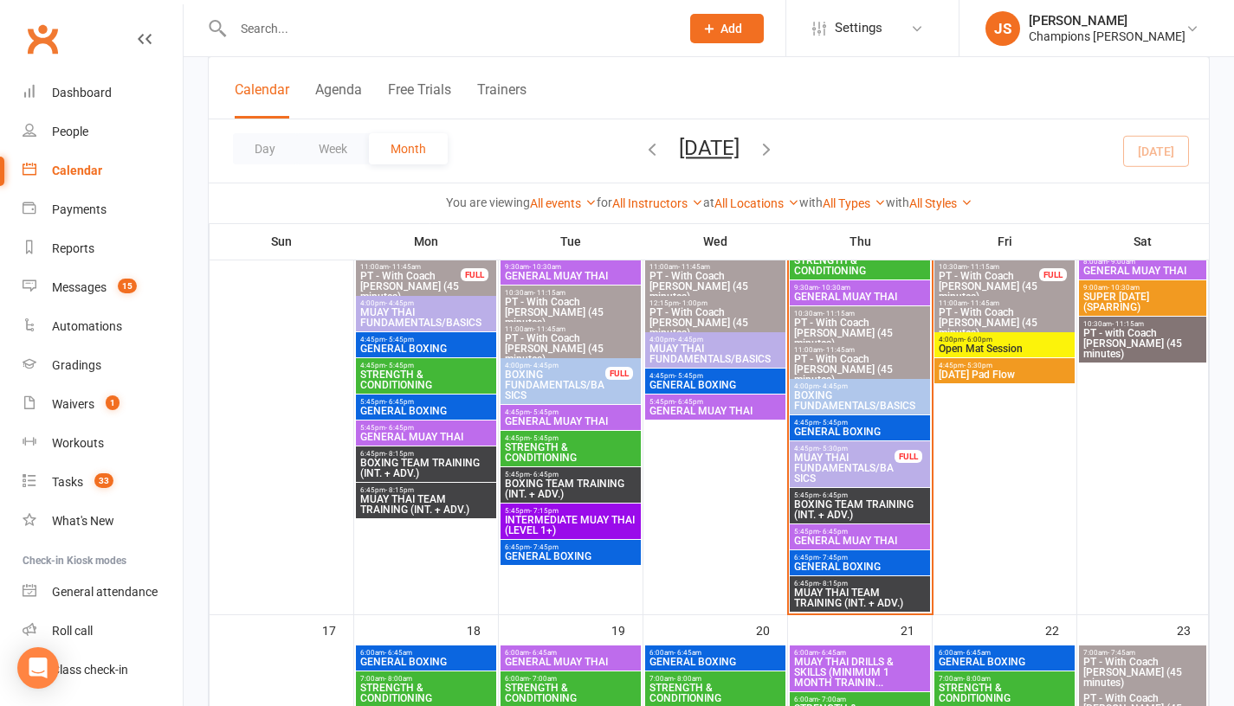
click at [832, 510] on span "BOXING TEAM TRAINING (INT. + ADV.)" at bounding box center [859, 510] width 133 height 21
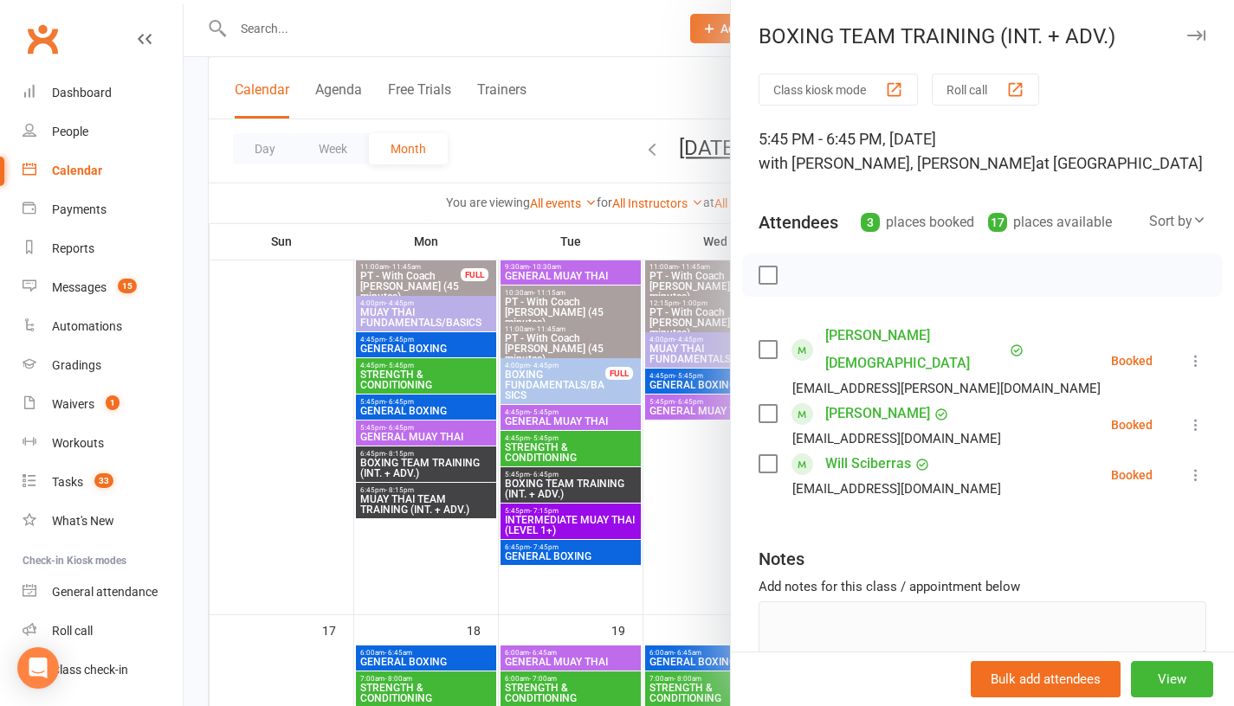
click at [658, 539] on div at bounding box center [709, 353] width 1050 height 706
